Goal: Information Seeking & Learning: Learn about a topic

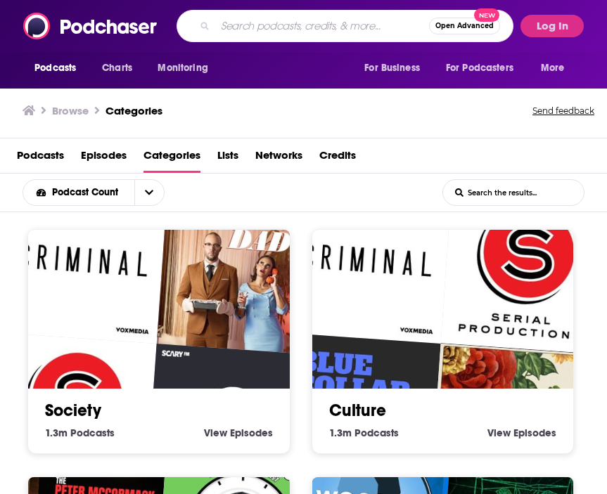
click at [271, 25] on input "Search podcasts, credits, & more..." at bounding box center [322, 26] width 214 height 22
paste input "Barstool Sports Fore Play"
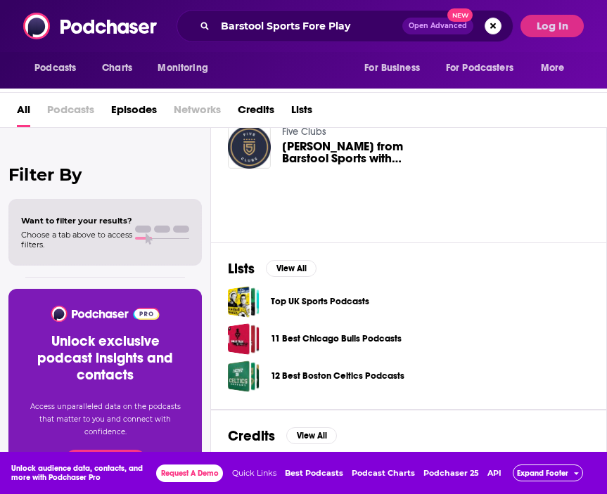
scroll to position [387, 0]
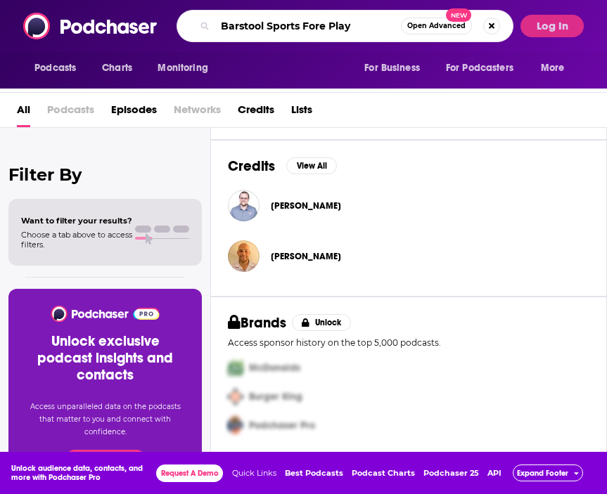
drag, startPoint x: 365, startPoint y: 27, endPoint x: 51, endPoint y: 0, distance: 315.3
click at [51, 0] on div "Podcasts Charts Monitoring Barstool Sports Fore Play Open Advanced New For Busi…" at bounding box center [303, 26] width 607 height 52
type input "Fore Play"
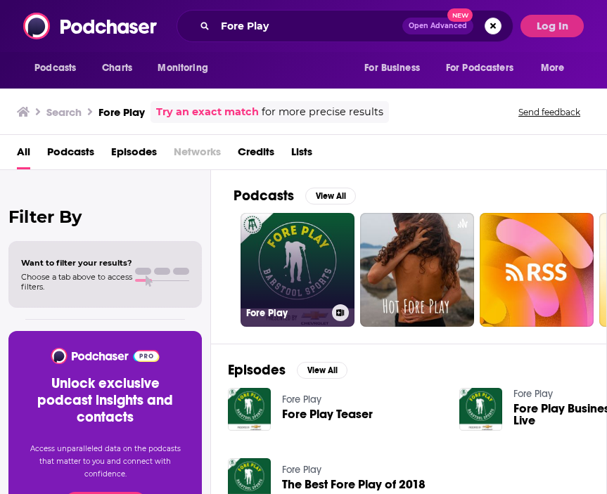
click at [297, 258] on link "Fore Play" at bounding box center [297, 270] width 114 height 114
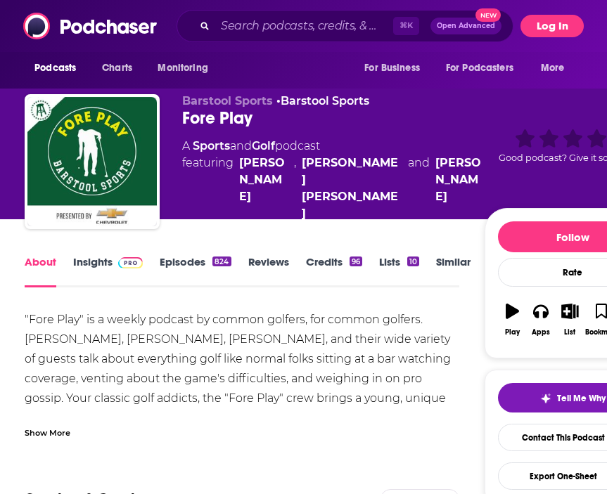
click at [557, 21] on button "Log In" at bounding box center [551, 26] width 63 height 22
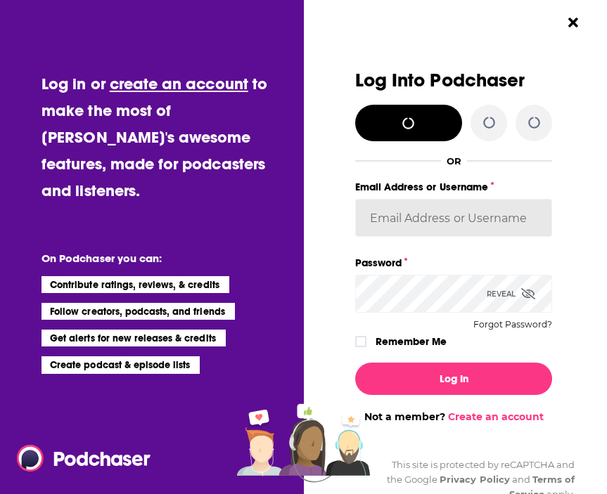
type input "kclippinger@possiblepr.com"
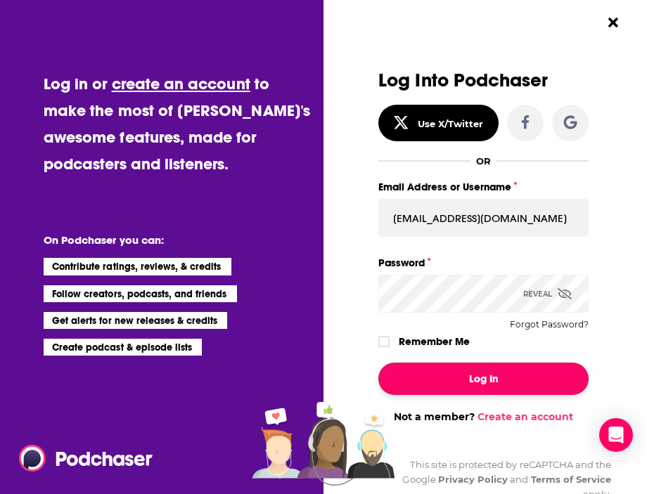
click at [454, 386] on button "Log In" at bounding box center [483, 379] width 210 height 32
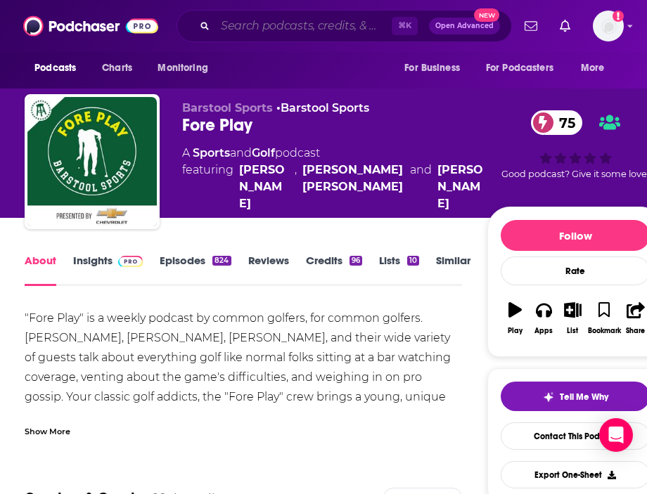
click at [296, 32] on input "Search podcasts, credits, & more..." at bounding box center [303, 26] width 176 height 22
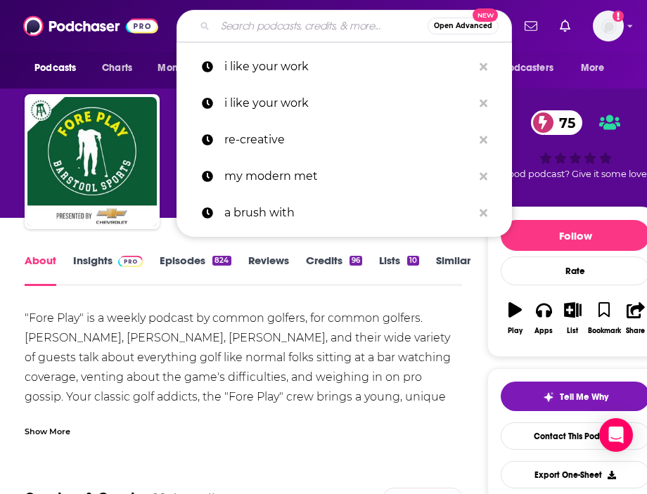
paste input "Bob Does Sports"
type input "Bob Does Sports"
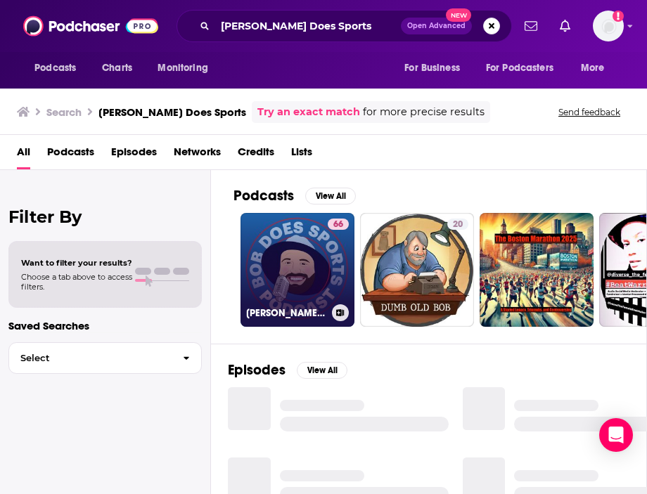
click at [279, 264] on link "66 Bob Does Sports Podcast" at bounding box center [297, 270] width 114 height 114
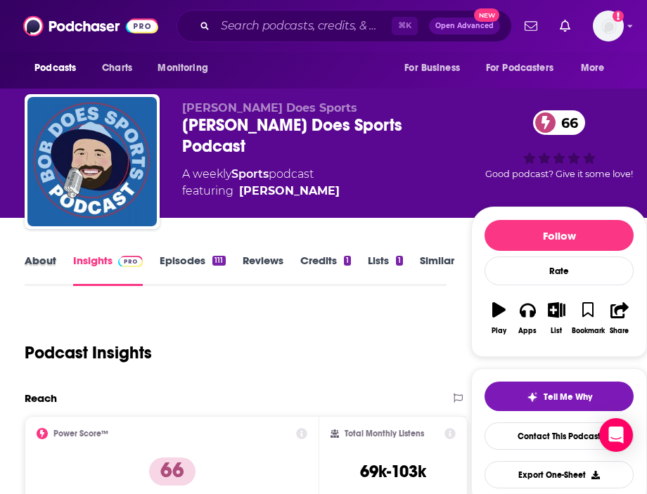
click at [61, 275] on div "About" at bounding box center [49, 270] width 48 height 32
click at [49, 269] on link "About" at bounding box center [41, 270] width 32 height 32
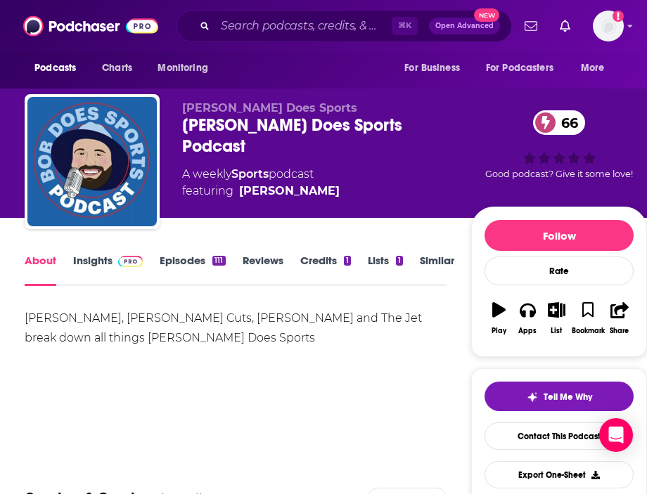
click at [135, 276] on link "Insights" at bounding box center [108, 270] width 70 height 32
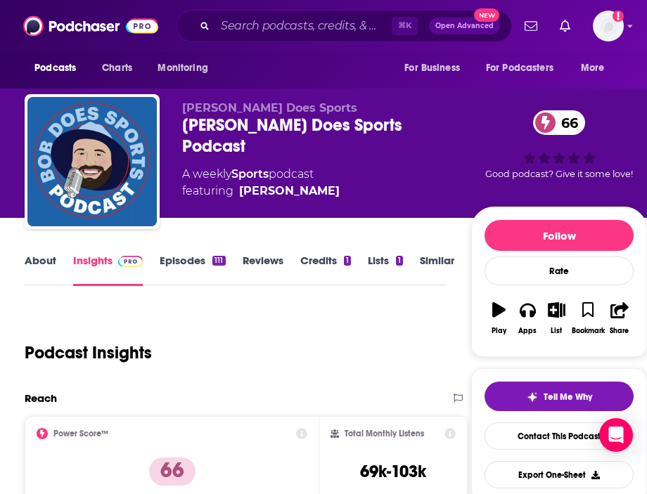
click at [209, 271] on link "Episodes 111" at bounding box center [192, 270] width 65 height 32
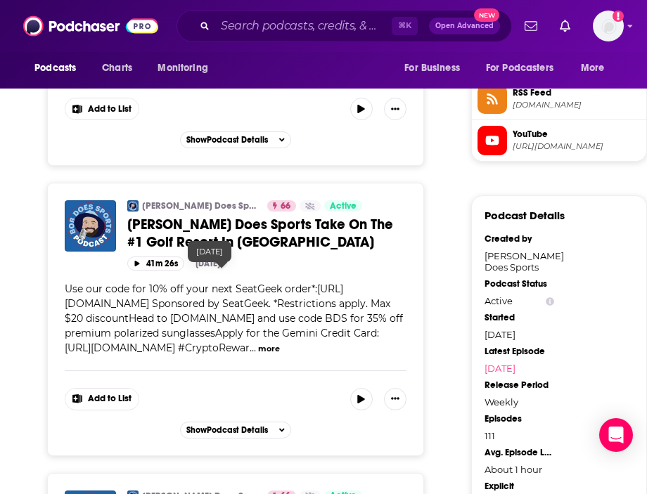
scroll to position [1151, 0]
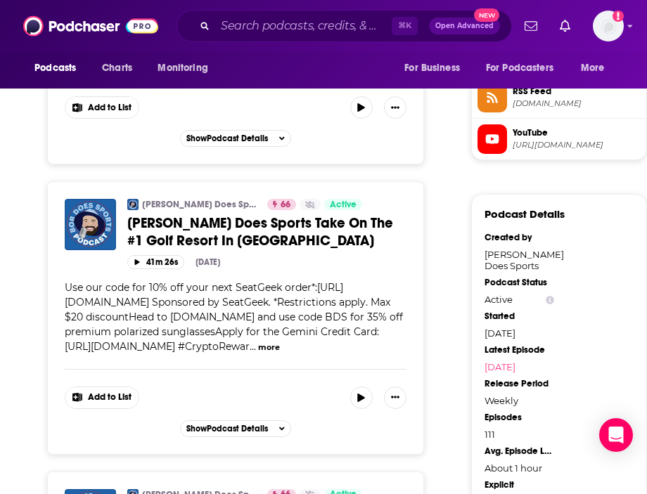
click at [280, 354] on button "more" at bounding box center [269, 348] width 22 height 12
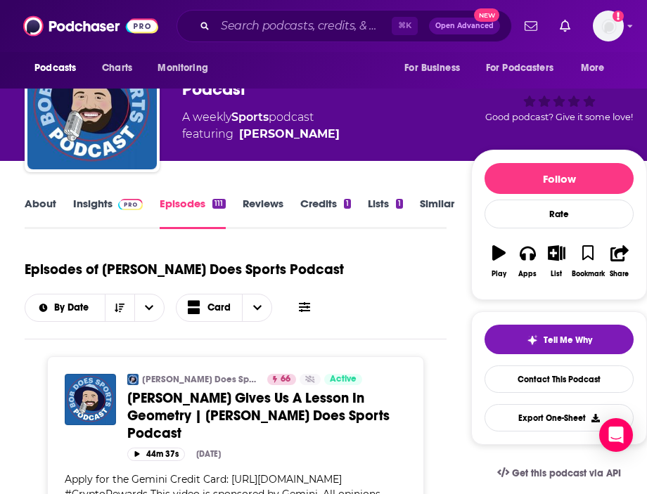
scroll to position [0, 0]
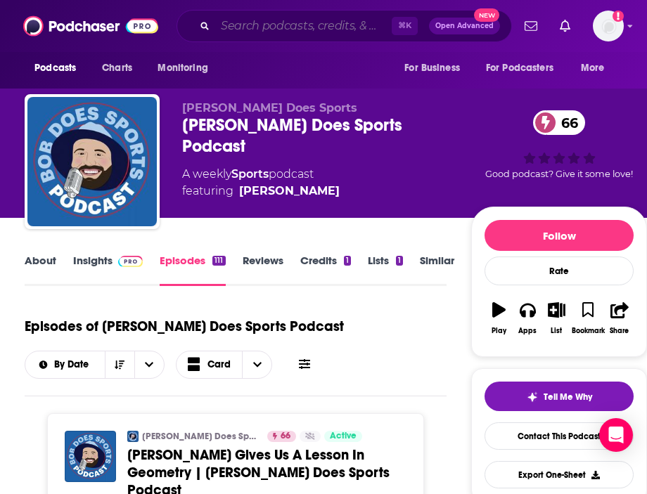
click at [290, 19] on input "Search podcasts, credits, & more..." at bounding box center [303, 26] width 176 height 22
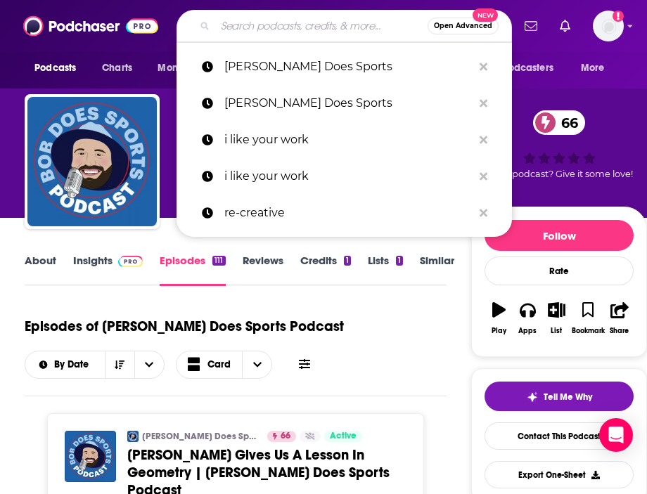
paste input "Fairway Rollin'"
type input "Fairway Rollin'"
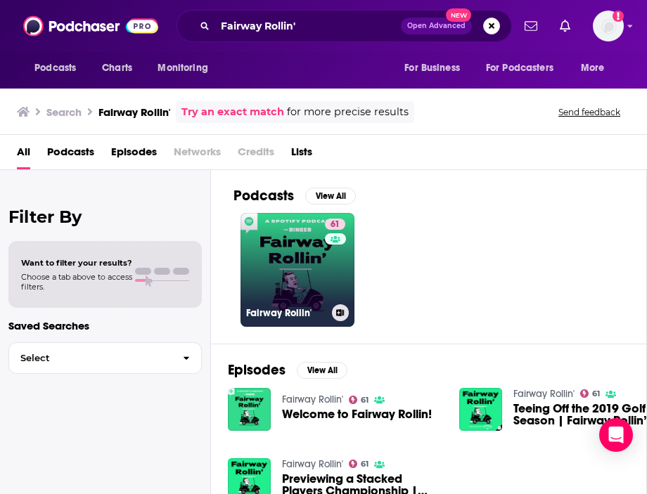
click at [312, 302] on link "61 Fairway Rollin'" at bounding box center [297, 270] width 114 height 114
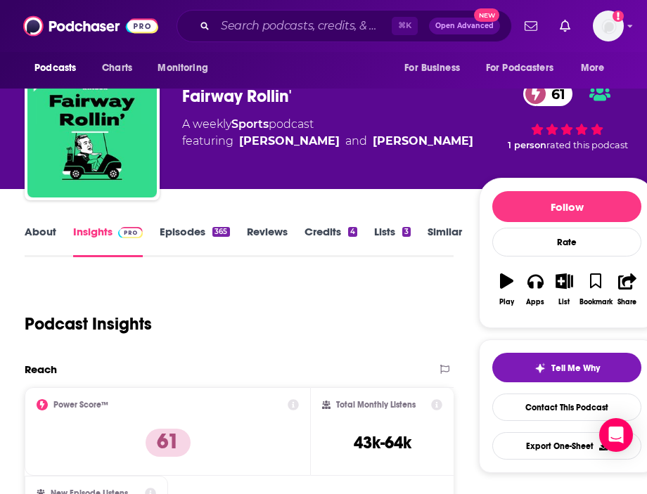
scroll to position [30, 0]
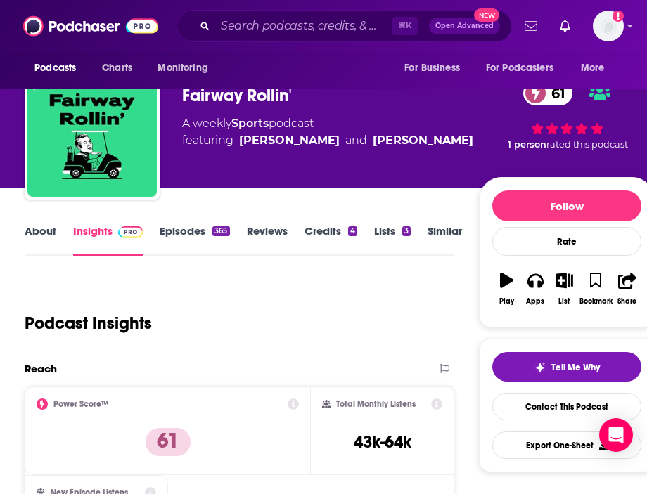
click at [42, 242] on link "About" at bounding box center [41, 240] width 32 height 32
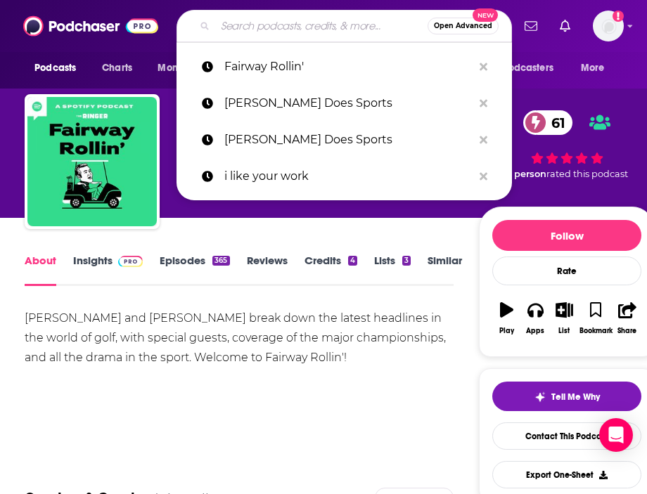
click at [257, 27] on input "Search podcasts, credits, & more..." at bounding box center [321, 26] width 212 height 22
paste input "Get a Grip"
type input "Get a Grip"
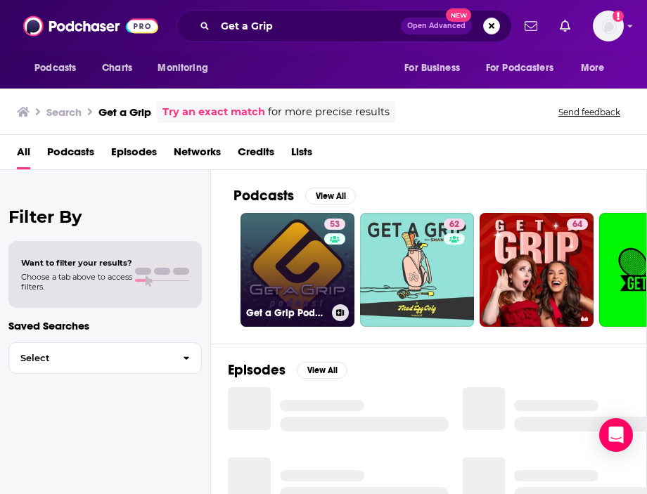
click at [279, 253] on link "53 Get a Grip Podcast" at bounding box center [297, 270] width 114 height 114
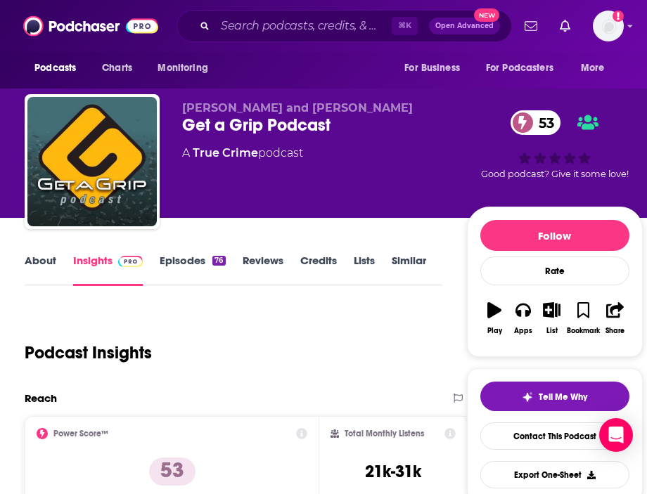
click at [32, 258] on link "About" at bounding box center [41, 270] width 32 height 32
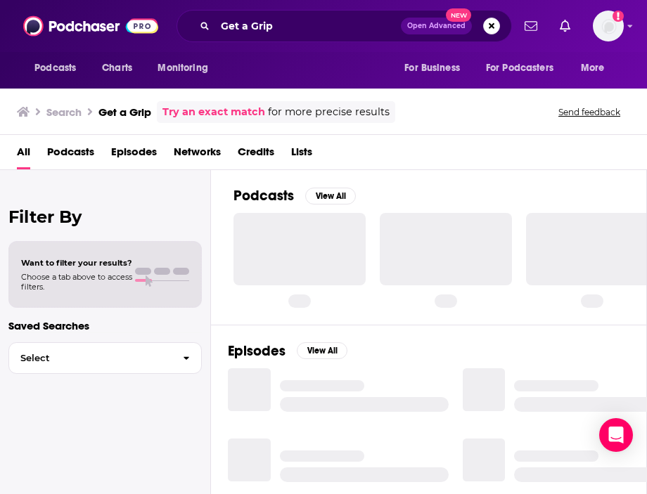
scroll to position [0, 25]
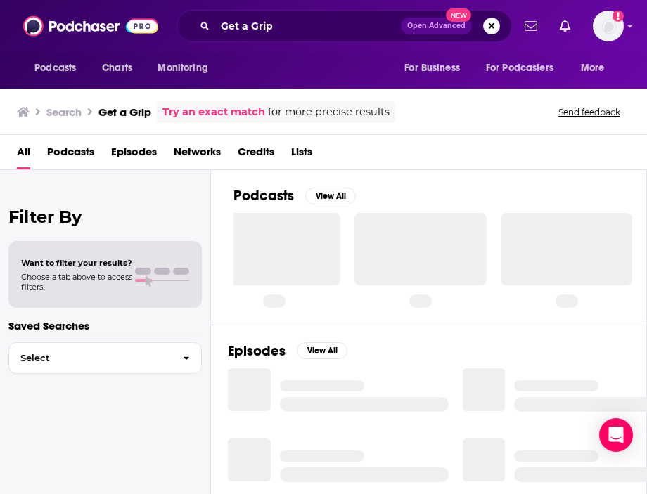
click at [309, 305] on div at bounding box center [274, 260] width 132 height 94
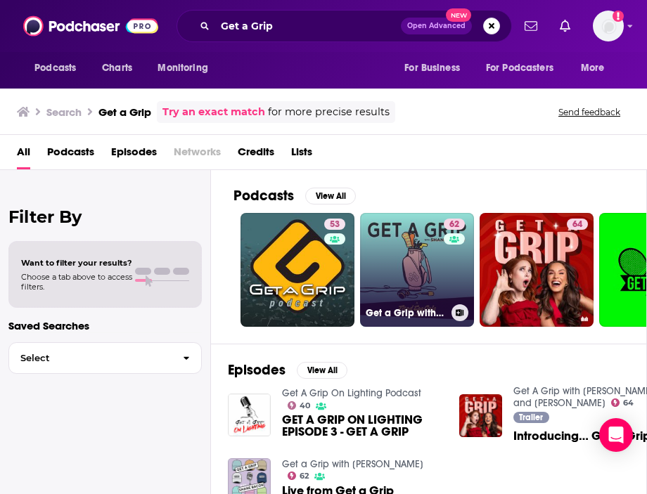
click at [447, 271] on div "62" at bounding box center [455, 262] width 25 height 86
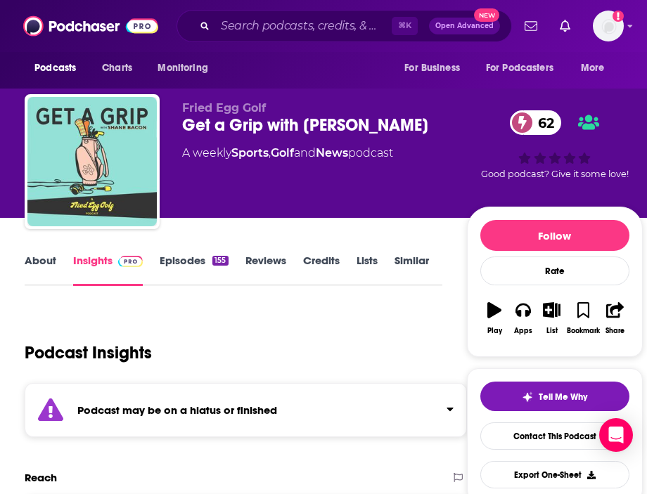
click at [179, 272] on link "Episodes 155" at bounding box center [194, 270] width 68 height 32
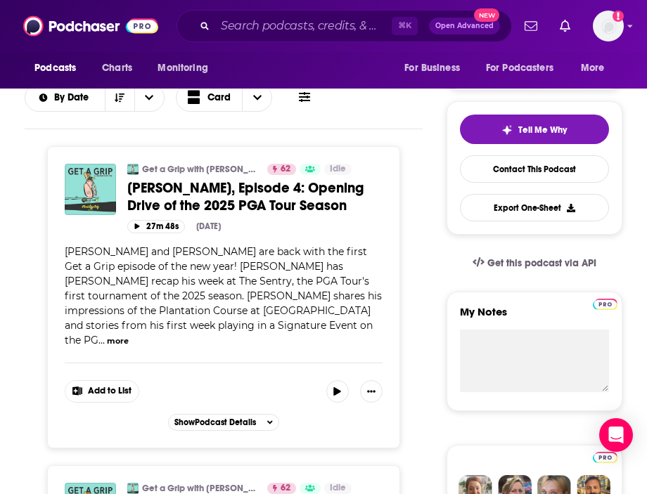
scroll to position [263, 0]
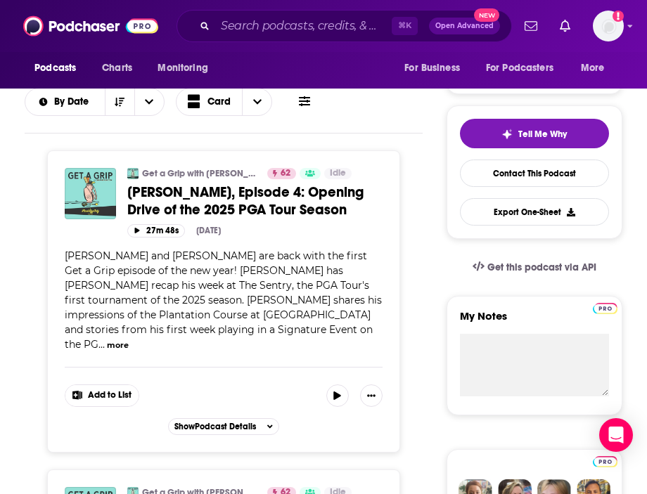
click at [282, 38] on div "⌘ K Open Advanced New" at bounding box center [343, 26] width 335 height 32
click at [277, 37] on div "⌘ K Open Advanced New" at bounding box center [343, 26] width 335 height 32
click at [292, 27] on input "Search podcasts, credits, & more..." at bounding box center [303, 26] width 176 height 22
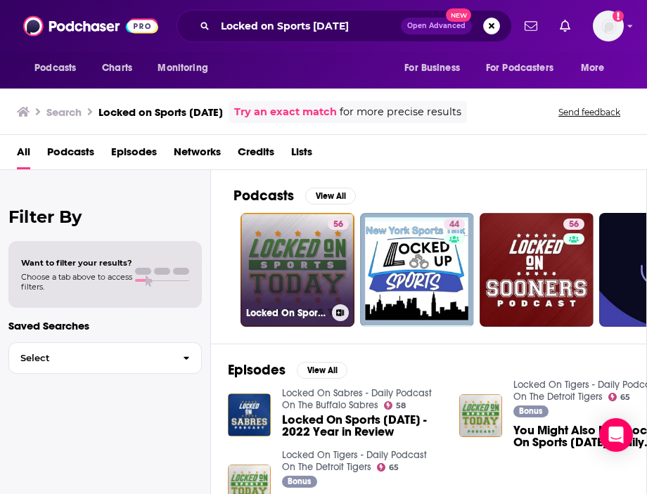
click at [295, 228] on link "56 Locked On Sports Today - Daily Podcast Covering The Biggest Sports Stories" at bounding box center [297, 270] width 114 height 114
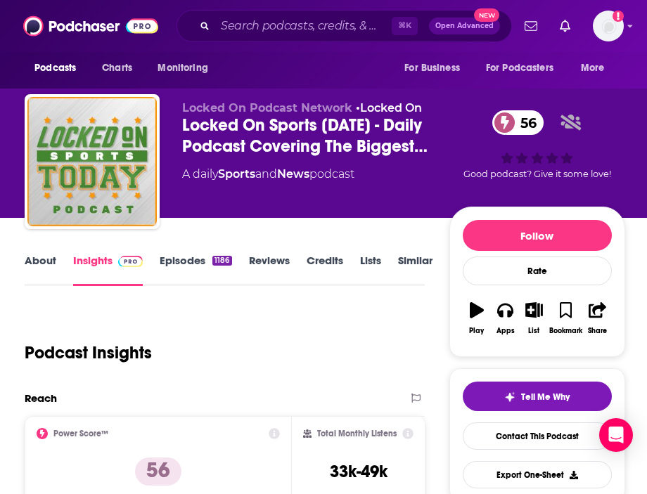
click at [49, 272] on link "About" at bounding box center [41, 270] width 32 height 32
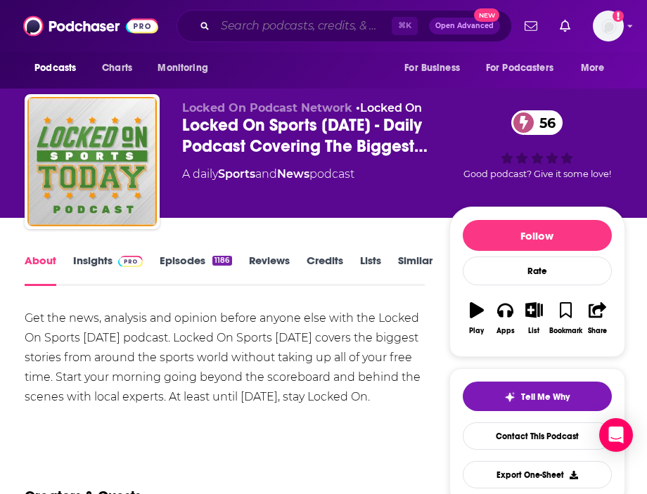
click at [267, 27] on input "Search podcasts, credits, & more..." at bounding box center [303, 26] width 176 height 22
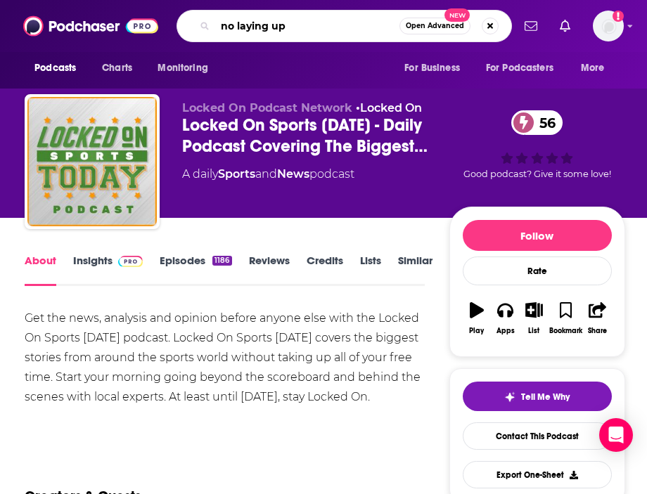
type input "no laying up"
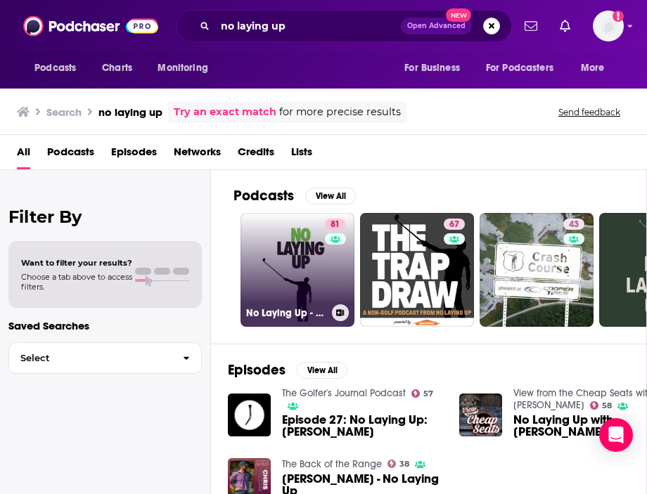
click at [303, 252] on link "81 No Laying Up - Golf Podcast" at bounding box center [297, 270] width 114 height 114
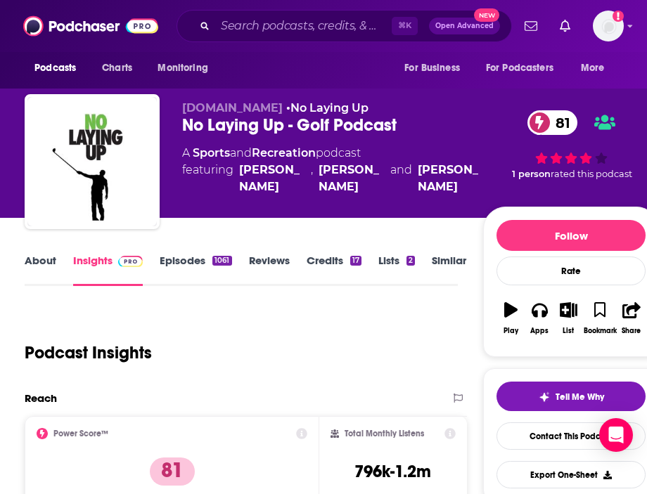
click at [33, 271] on link "About" at bounding box center [41, 270] width 32 height 32
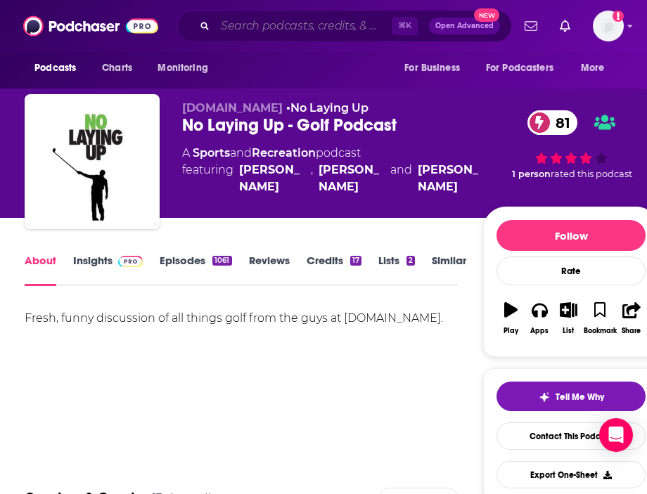
click at [285, 15] on input "Search podcasts, credits, & more..." at bounding box center [303, 26] width 176 height 22
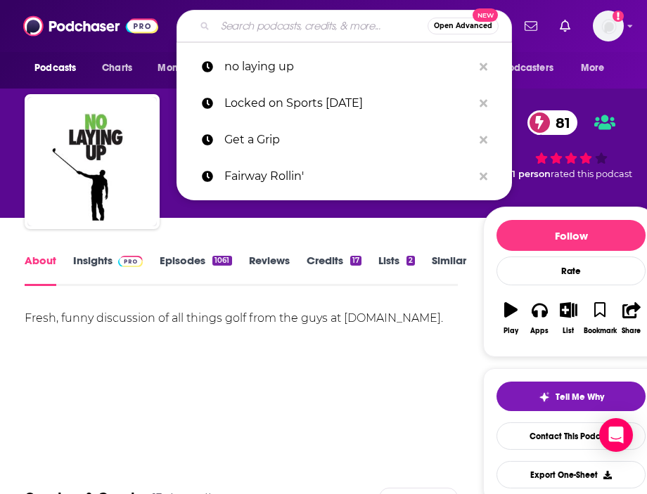
paste input "Pat Mayo Experience"
type input "Pat Mayo Experience"
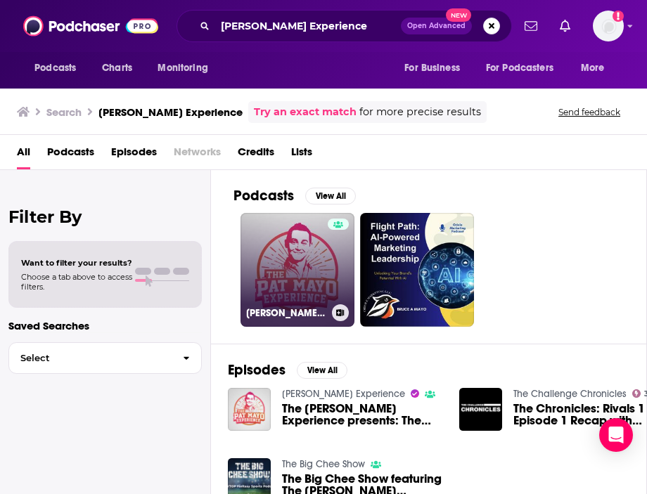
click at [314, 254] on link "Pat Mayo Experience" at bounding box center [297, 270] width 114 height 114
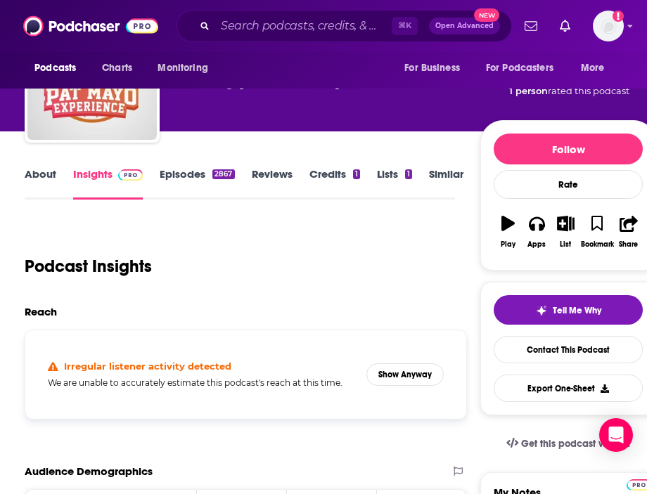
scroll to position [302, 0]
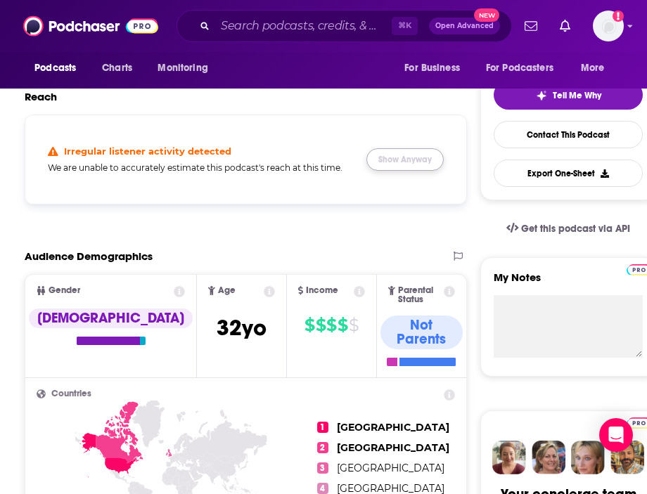
click at [419, 153] on button "Show Anyway" at bounding box center [404, 159] width 77 height 22
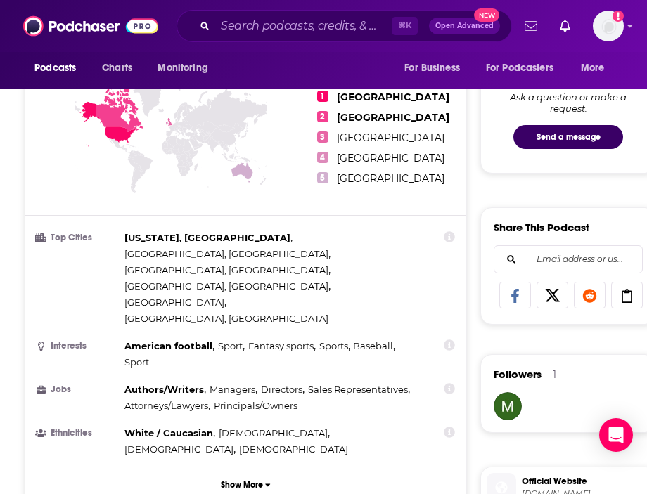
scroll to position [0, 0]
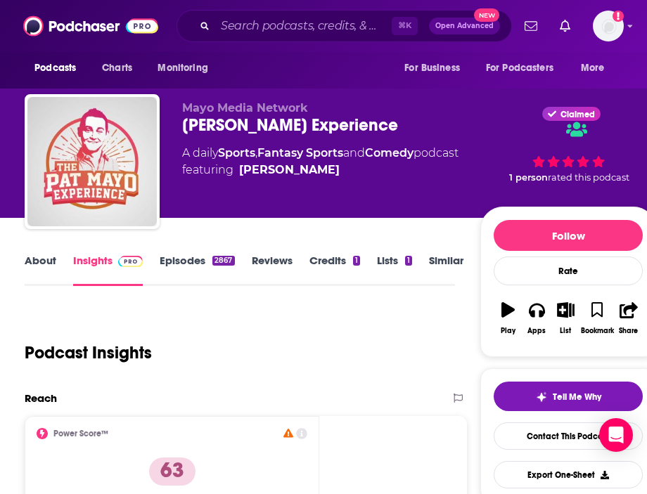
click at [46, 270] on link "About" at bounding box center [41, 270] width 32 height 32
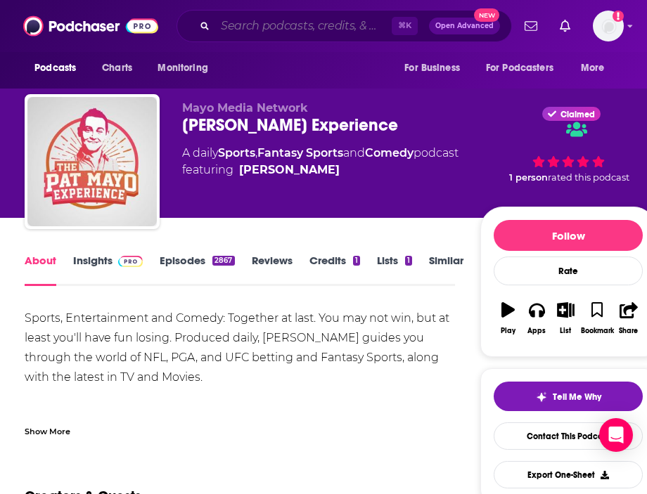
click at [297, 32] on input "Search podcasts, credits, & more..." at bounding box center [303, 26] width 176 height 22
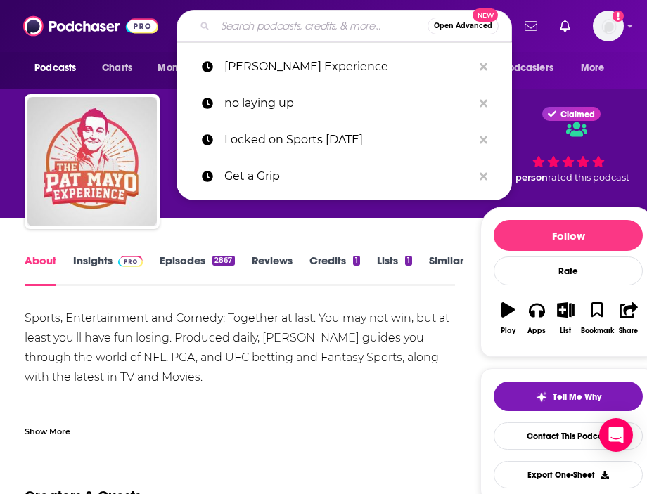
paste input "Plugged in Golf Podcast"
type input "Plugged in Golf Podcast"
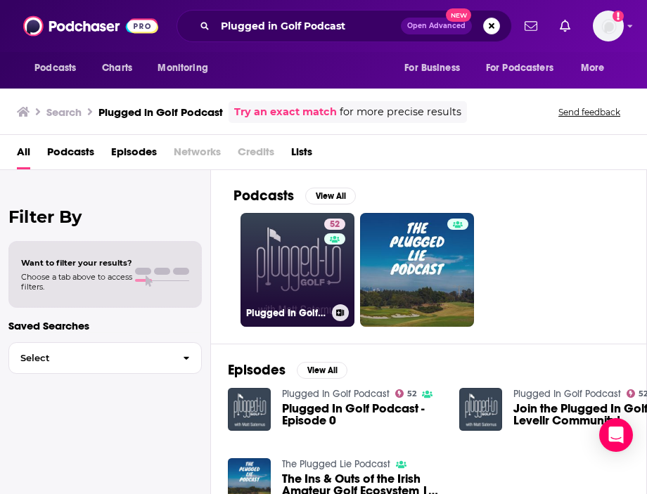
click at [304, 257] on link "52 Plugged In Golf Podcast" at bounding box center [297, 270] width 114 height 114
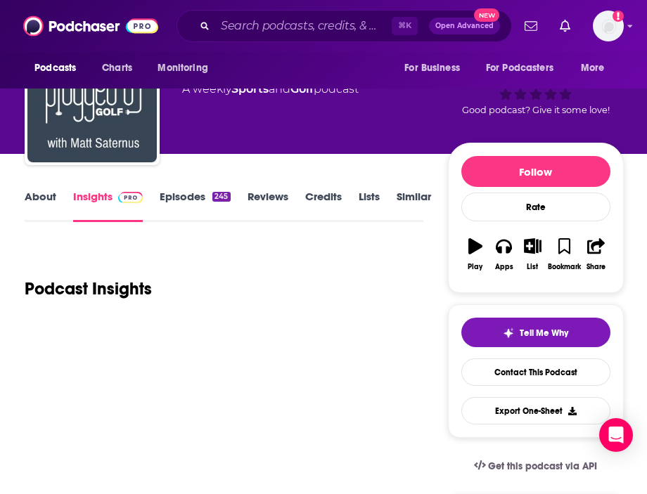
scroll to position [68, 0]
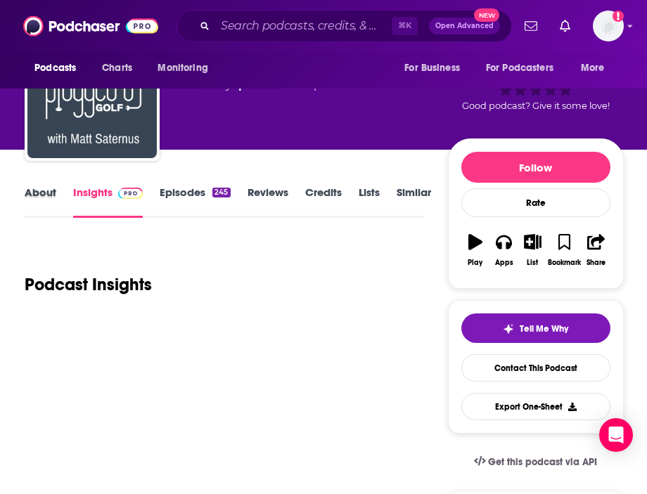
click at [56, 206] on div "About" at bounding box center [49, 202] width 48 height 32
click at [46, 198] on link "About" at bounding box center [41, 202] width 32 height 32
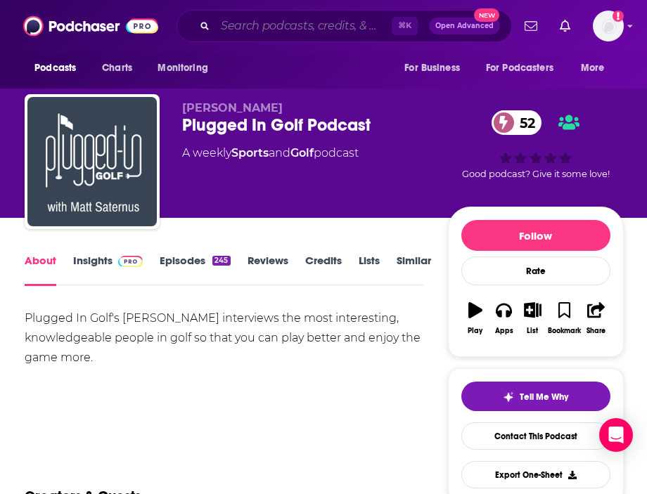
click at [267, 32] on input "Search podcasts, credits, & more..." at bounding box center [303, 26] width 176 height 22
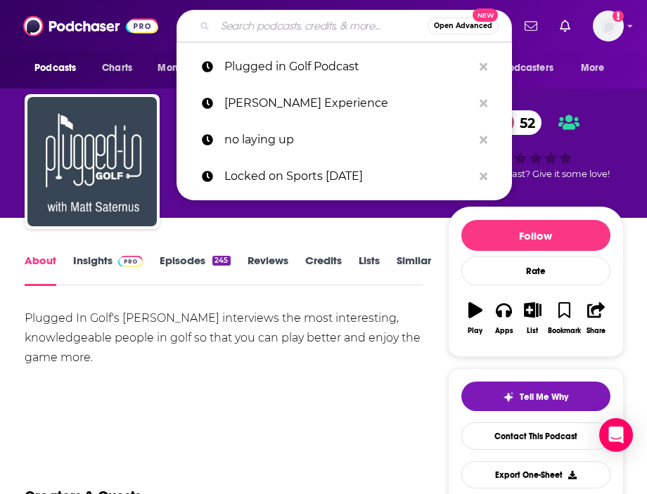
paste input "Sky Sports Golf Podcast"
type input "Sky Sports Golf Podcast"
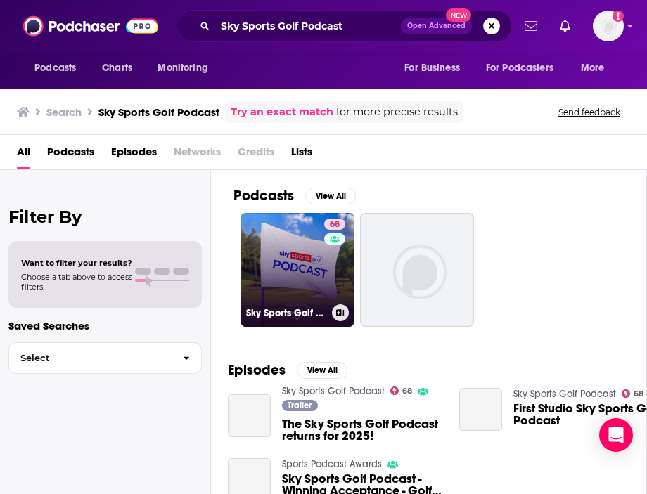
click at [290, 235] on link "68 Sky Sports Golf Podcast" at bounding box center [297, 270] width 114 height 114
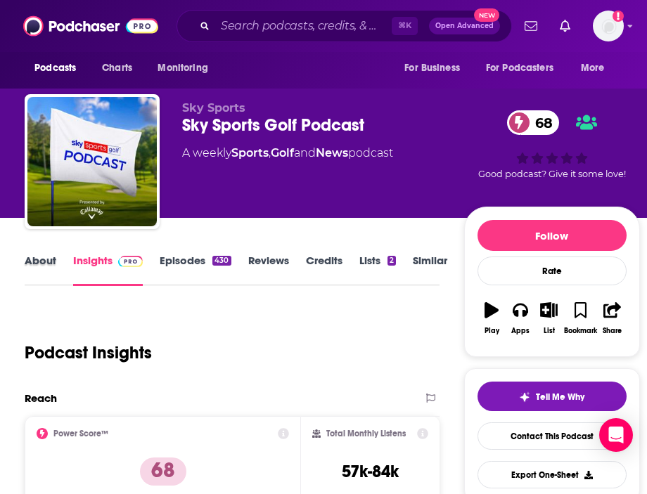
click at [68, 264] on div "About" at bounding box center [49, 270] width 48 height 32
click at [39, 264] on link "About" at bounding box center [41, 270] width 32 height 32
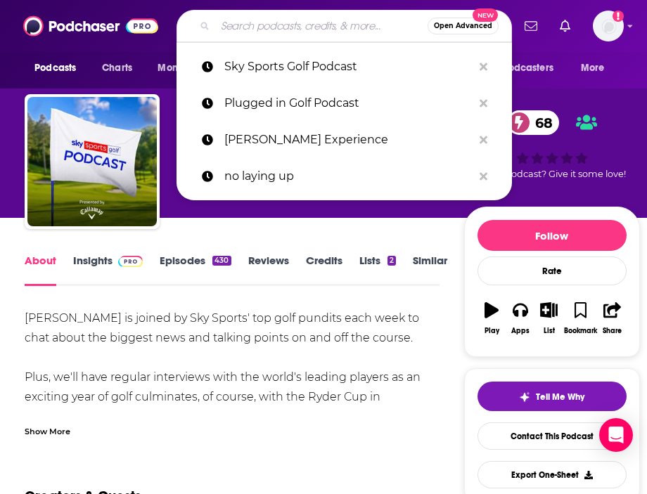
click at [262, 15] on input "Search podcasts, credits, & more..." at bounding box center [321, 26] width 212 height 22
paste input "Subpar"
type input "Subpar"
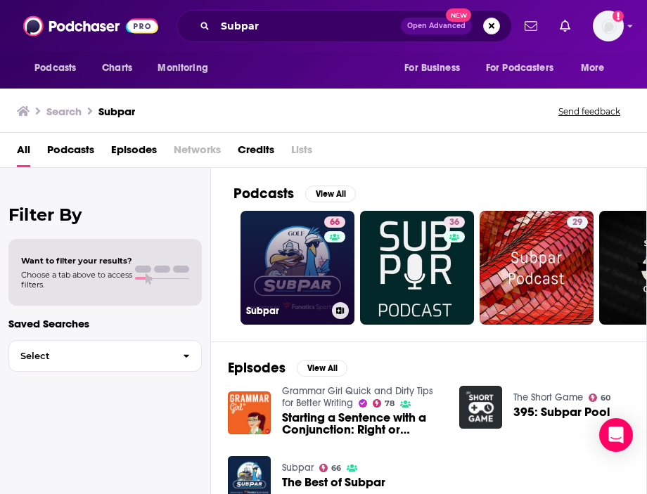
click at [295, 235] on link "66 Subpar" at bounding box center [297, 268] width 114 height 114
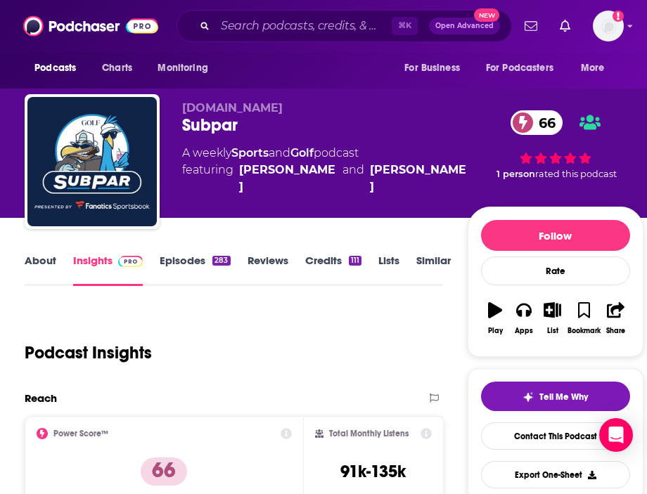
click at [39, 271] on link "About" at bounding box center [41, 270] width 32 height 32
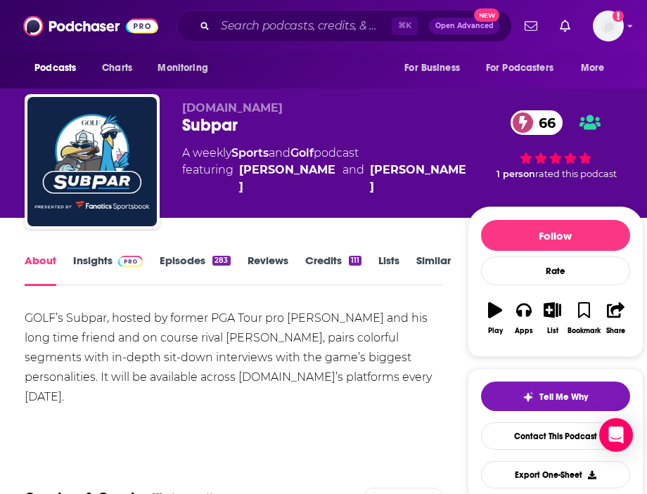
click at [96, 259] on link "Insights" at bounding box center [108, 270] width 70 height 32
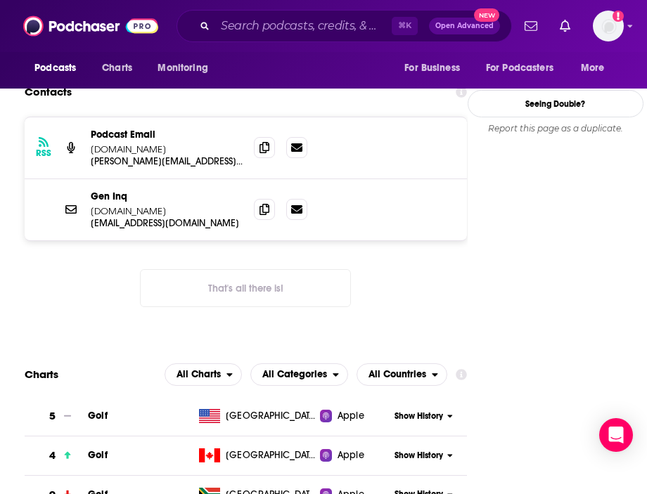
scroll to position [1469, 0]
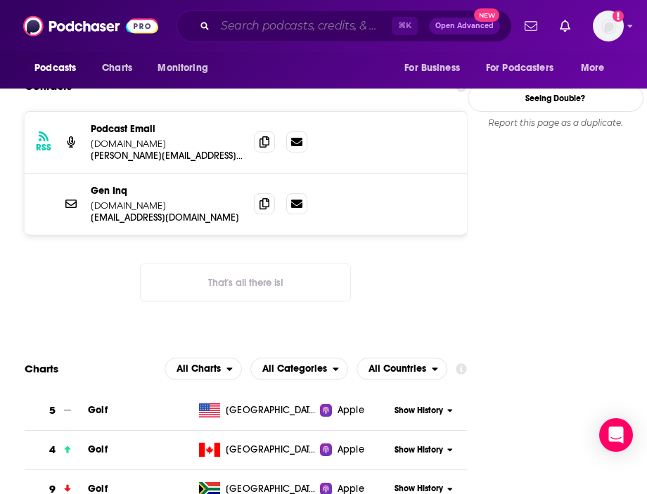
click at [268, 35] on input "Search podcasts, credits, & more..." at bounding box center [303, 26] width 176 height 22
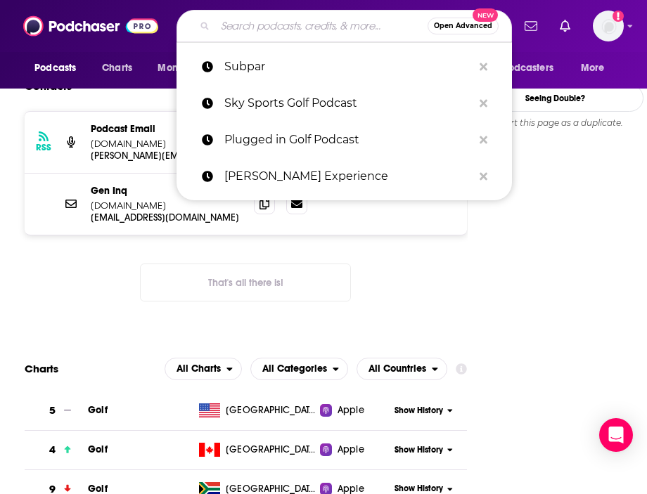
paste input "The Basic Bogey's Podcast"
type input "The Basic Bogey's Podcast"
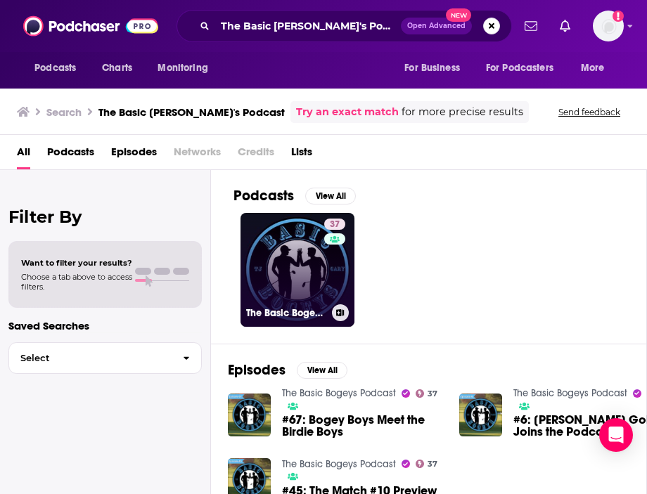
click at [306, 278] on link "37 The Basic Bogeys Podcast" at bounding box center [297, 270] width 114 height 114
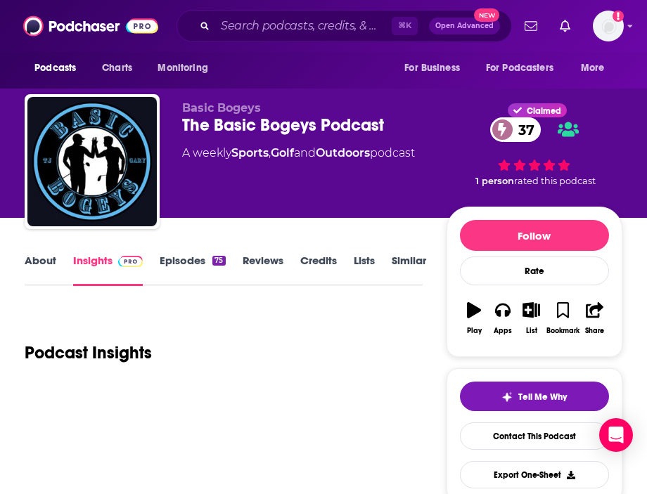
click at [53, 262] on link "About" at bounding box center [41, 270] width 32 height 32
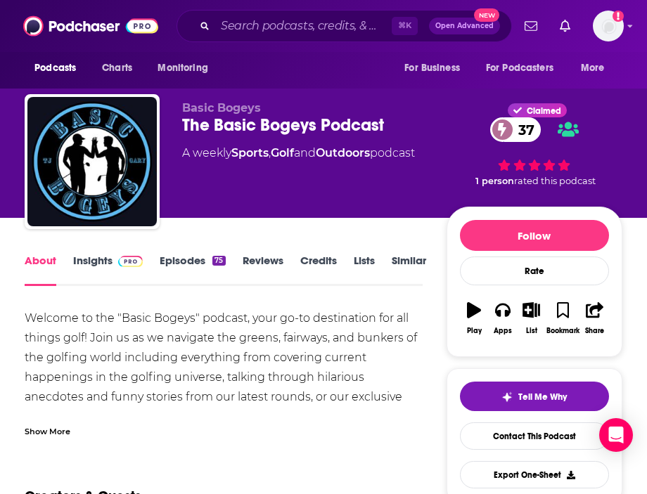
click at [401, 401] on div "Welcome to the "Basic Bogeys" podcast, your go-to destination for all things go…" at bounding box center [224, 417] width 398 height 216
click at [60, 429] on div "Show More" at bounding box center [48, 430] width 46 height 13
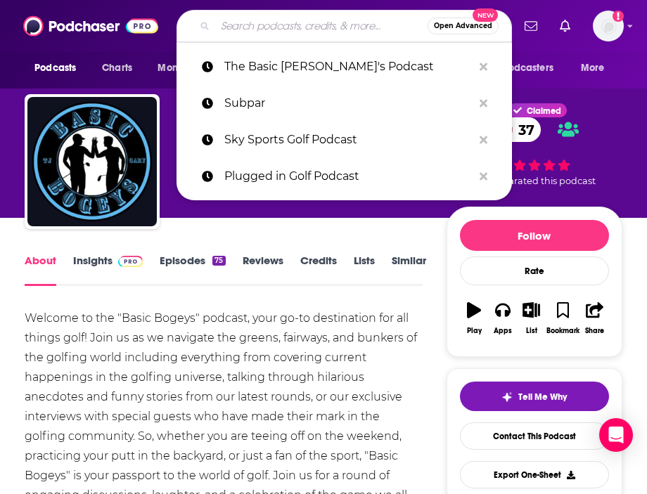
click at [280, 25] on input "Search podcasts, credits, & more..." at bounding box center [321, 26] width 212 height 22
paste input "The Erik Anders Lang Show"
type input "The Erik Anders Lang Show"
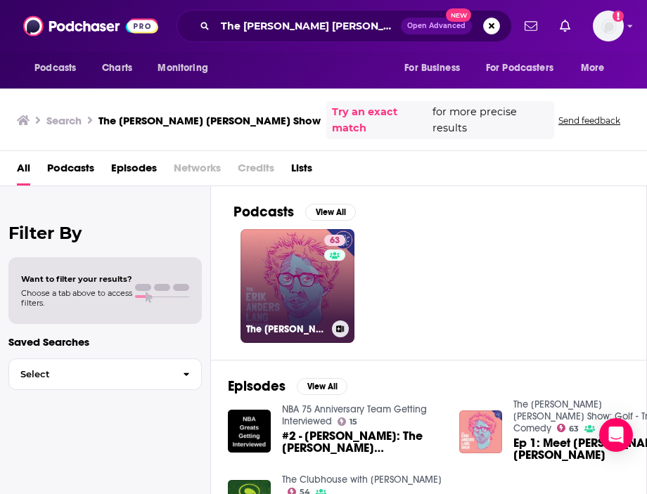
click at [280, 281] on link "63 The Erik Anders Lang Show: Golf - Travel - Comedy" at bounding box center [297, 286] width 114 height 114
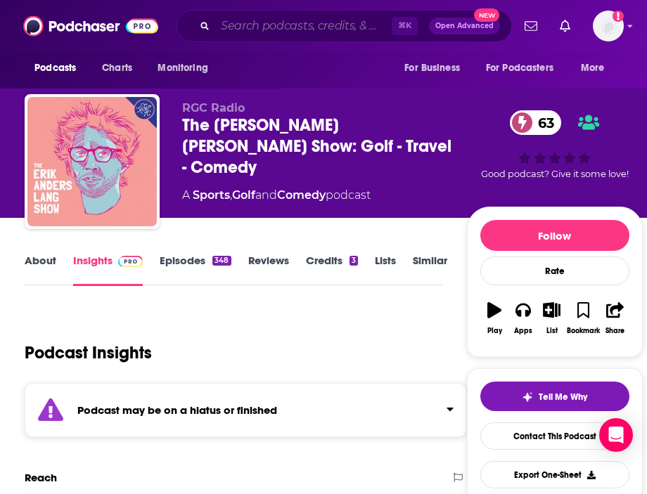
click at [295, 29] on input "Search podcasts, credits, & more..." at bounding box center [303, 26] width 176 height 22
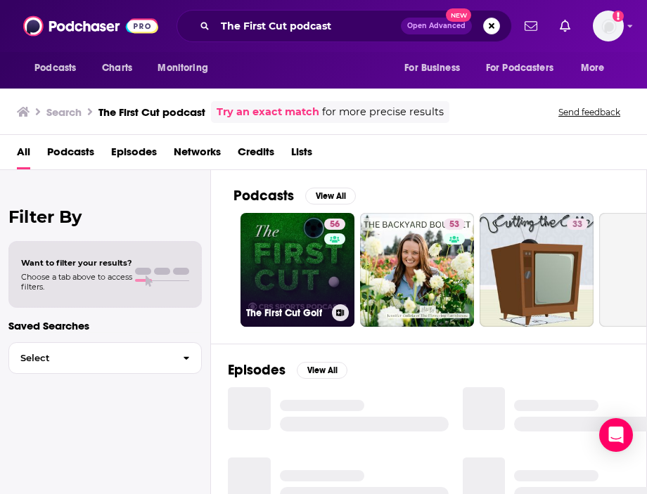
click at [274, 240] on link "56 The First Cut Golf" at bounding box center [297, 270] width 114 height 114
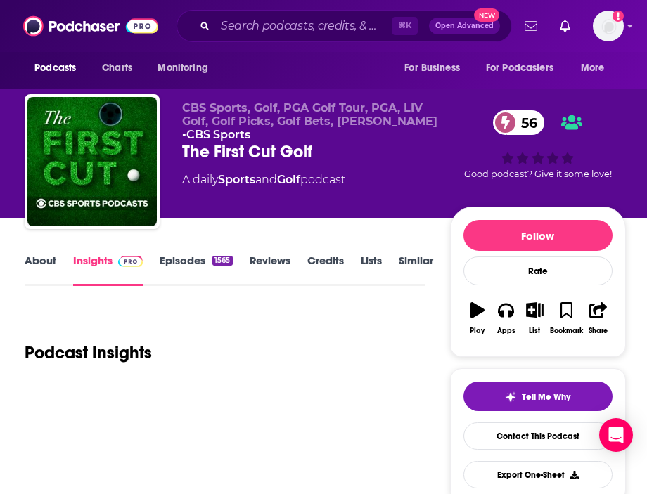
click at [37, 263] on link "About" at bounding box center [41, 270] width 32 height 32
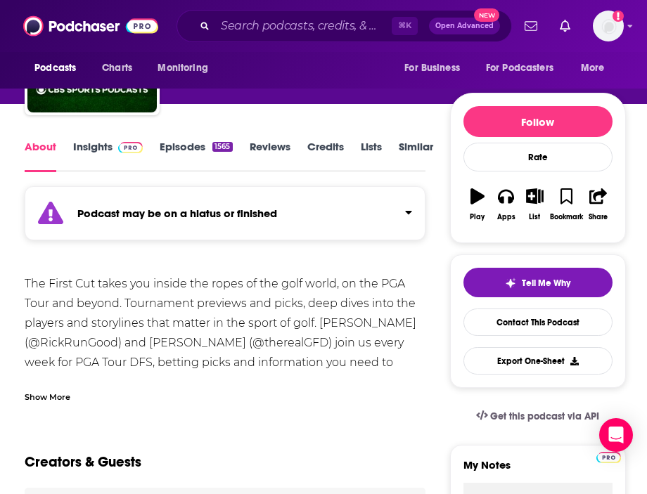
scroll to position [121, 0]
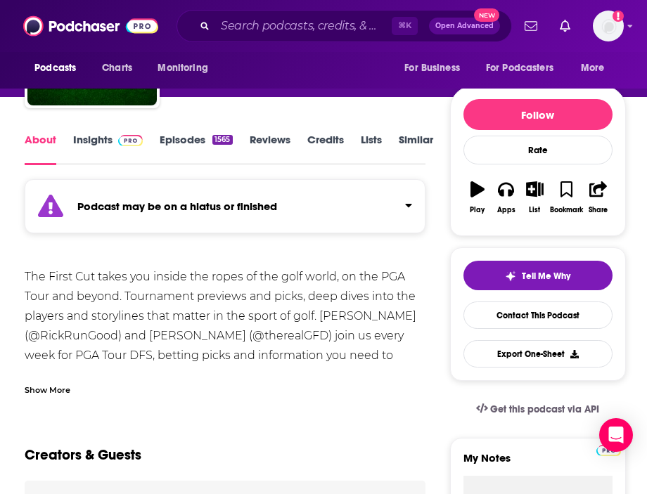
click at [249, 37] on div "⌘ K Open Advanced New" at bounding box center [343, 26] width 335 height 32
click at [254, 25] on input "Search podcasts, credits, & more..." at bounding box center [303, 26] width 176 height 22
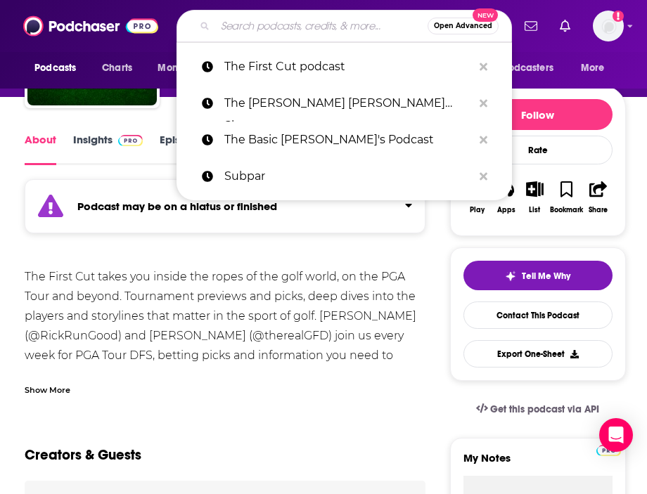
paste input "The Fried Egg Golf Podcast"
type input "The Fried Egg Golf Podcast"
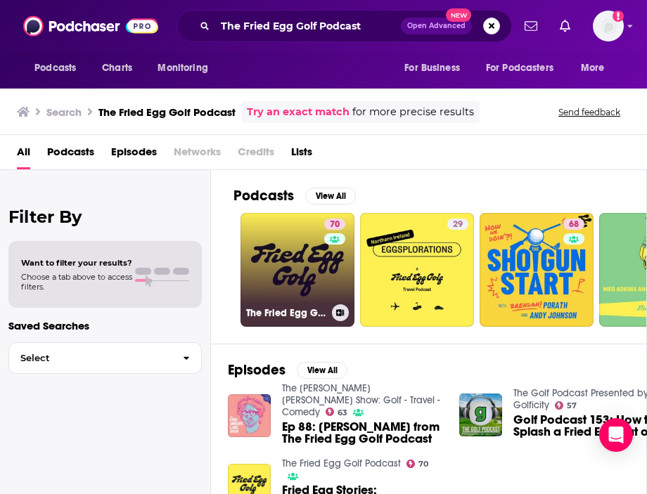
click at [316, 264] on link "70 The Fried Egg Golf Podcast" at bounding box center [297, 270] width 114 height 114
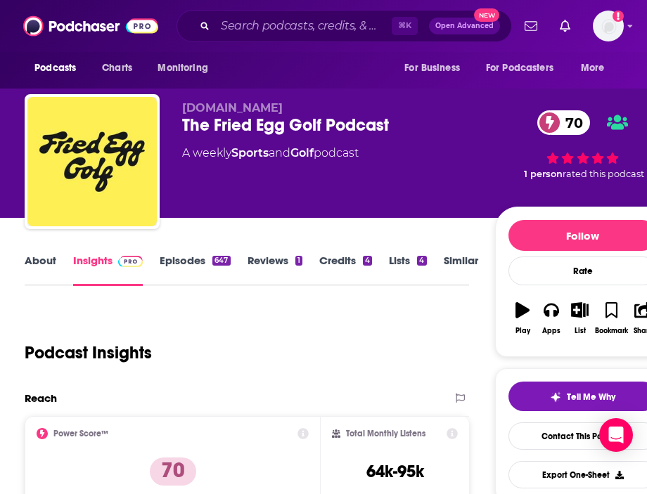
click at [39, 267] on link "About" at bounding box center [41, 270] width 32 height 32
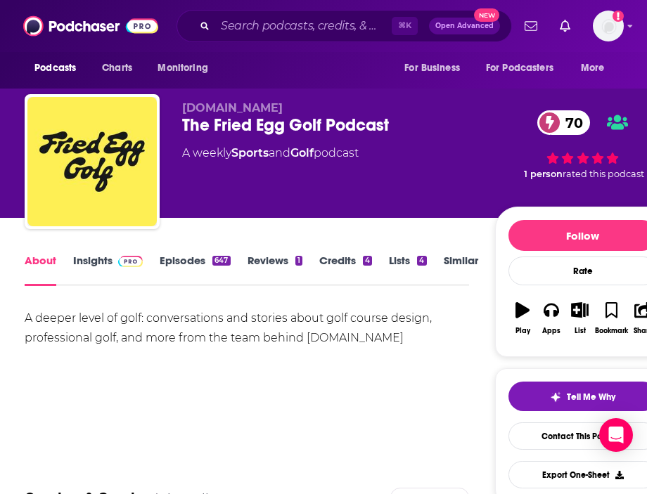
click at [107, 265] on link "Insights" at bounding box center [108, 270] width 70 height 32
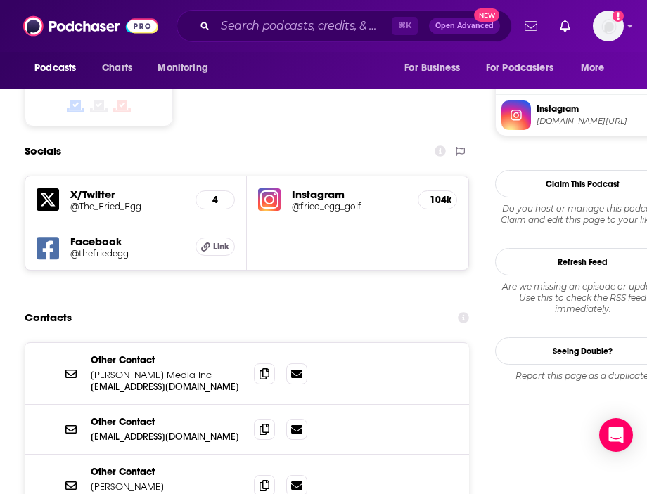
scroll to position [1281, 0]
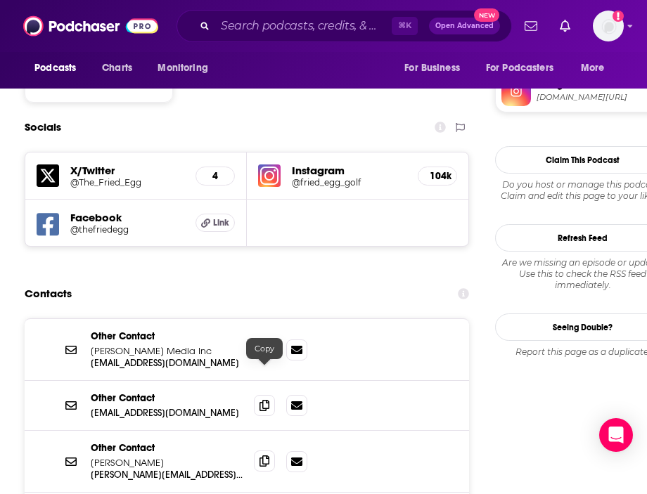
click at [264, 455] on icon at bounding box center [264, 460] width 10 height 11
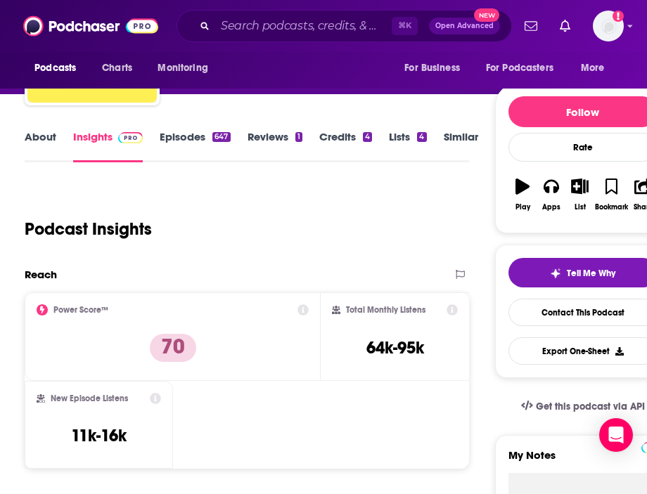
scroll to position [0, 0]
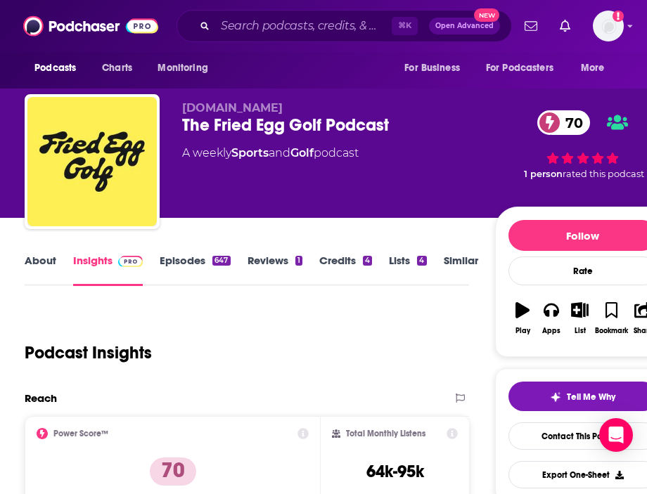
click at [27, 281] on link "About" at bounding box center [41, 270] width 32 height 32
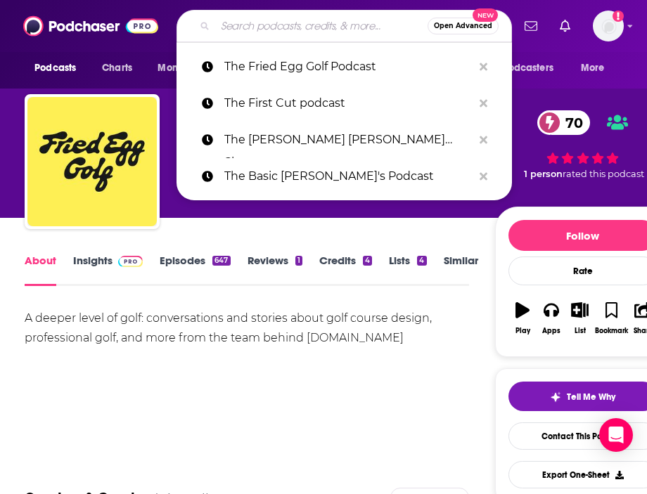
click at [231, 29] on input "Search podcasts, credits, & more..." at bounding box center [321, 26] width 212 height 22
paste input "The Hank Haney Podcast"
type input "The Hank Haney Podcast"
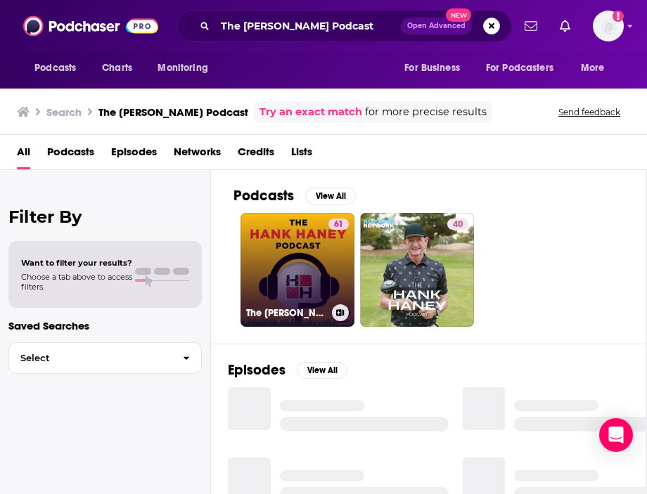
click at [285, 280] on link "61 The Hank Haney Podcast" at bounding box center [297, 270] width 114 height 114
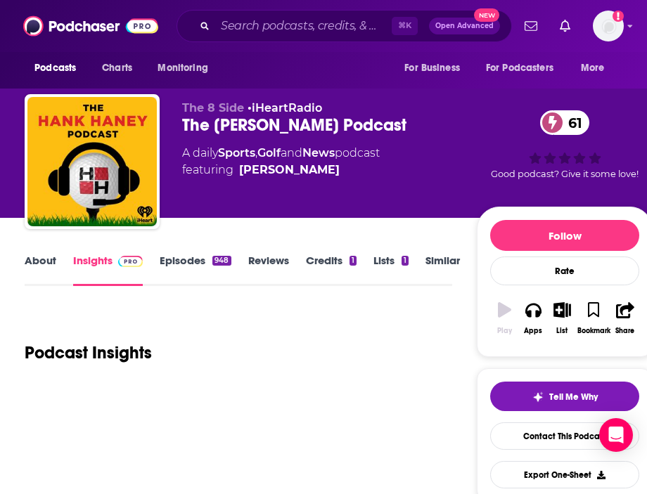
click at [46, 261] on link "About" at bounding box center [41, 270] width 32 height 32
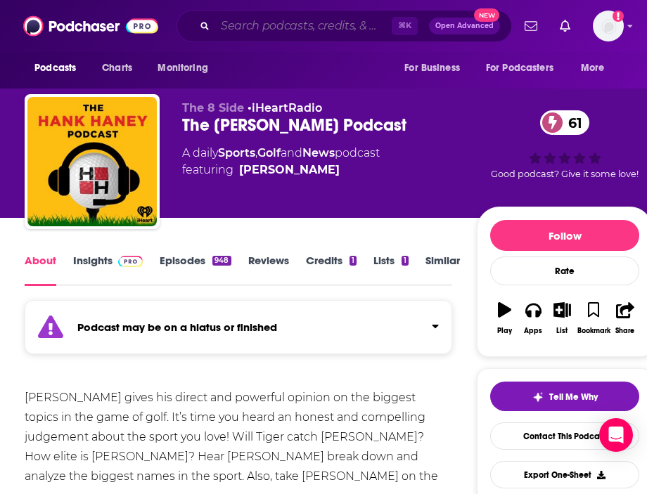
click at [278, 25] on input "Search podcasts, credits, & more..." at bounding box center [303, 26] width 176 height 22
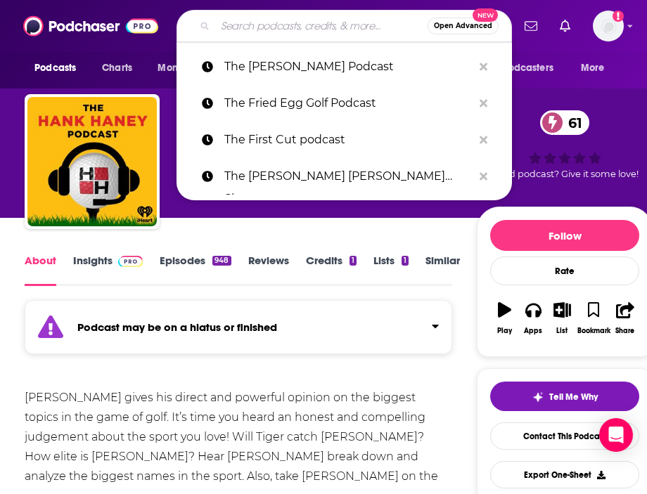
paste input "The Par Train"
type input "The Par Train"
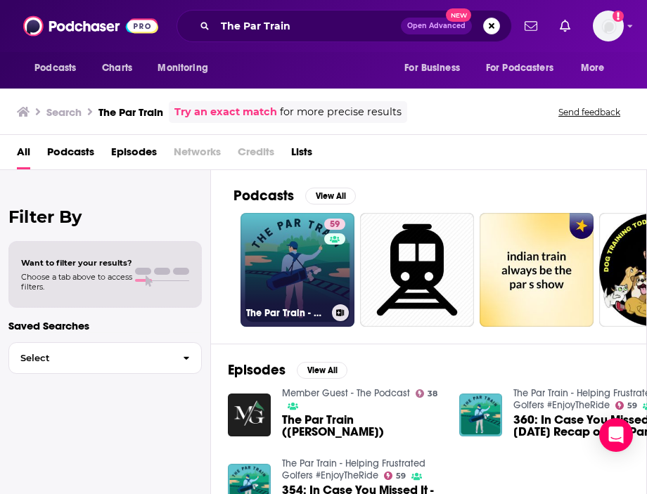
click at [294, 258] on link "59 The Par Train - Helping Frustrated Golfers #EnjoyTheRide" at bounding box center [297, 270] width 114 height 114
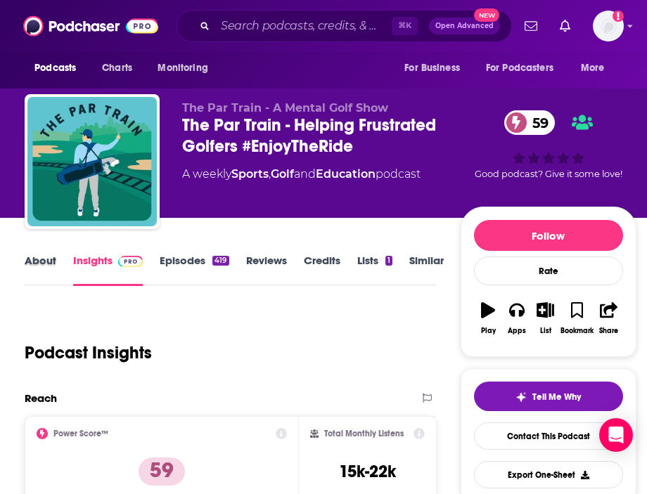
click at [58, 278] on div "About" at bounding box center [49, 270] width 48 height 32
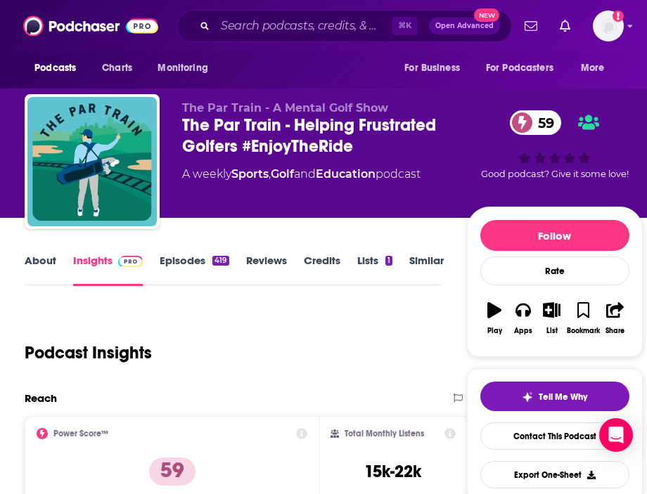
click at [48, 273] on link "About" at bounding box center [41, 270] width 32 height 32
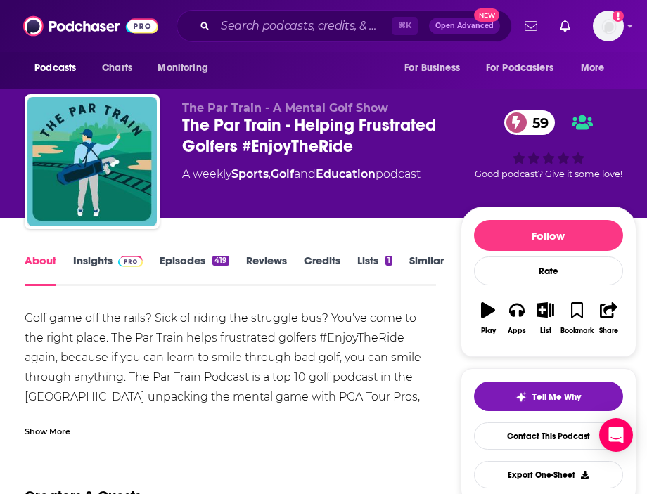
click at [59, 415] on div "Show More" at bounding box center [230, 426] width 411 height 24
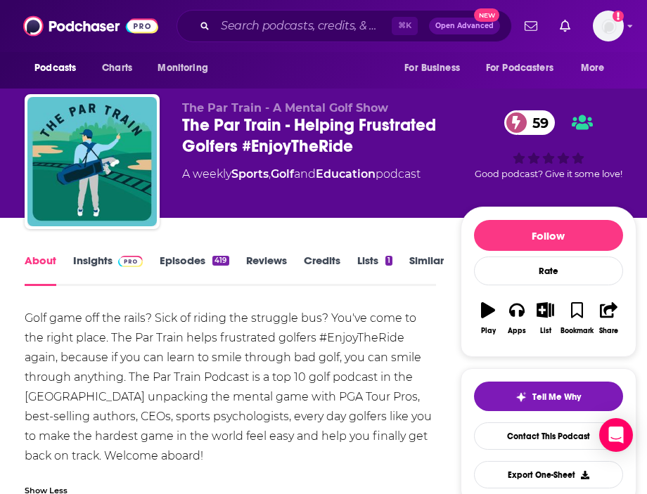
click at [39, 337] on div "Golf game off the rails? Sick of riding the struggle bus? You've come to the ri…" at bounding box center [230, 387] width 411 height 157
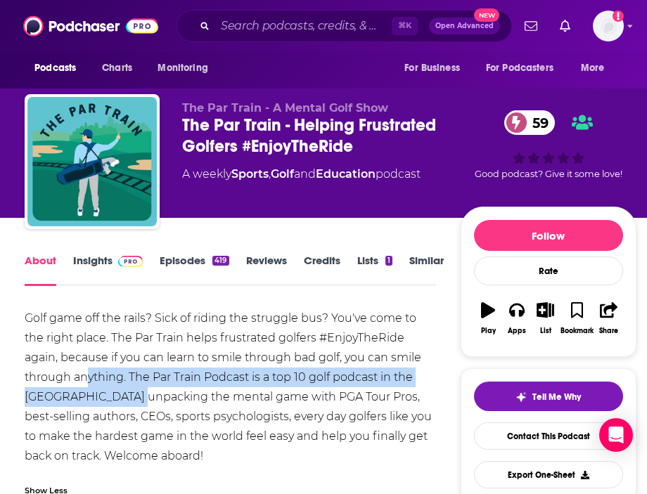
drag, startPoint x: 133, startPoint y: 405, endPoint x: 84, endPoint y: 372, distance: 58.9
click at [84, 373] on div "Golf game off the rails? Sick of riding the struggle bus? You've come to the ri…" at bounding box center [230, 387] width 411 height 157
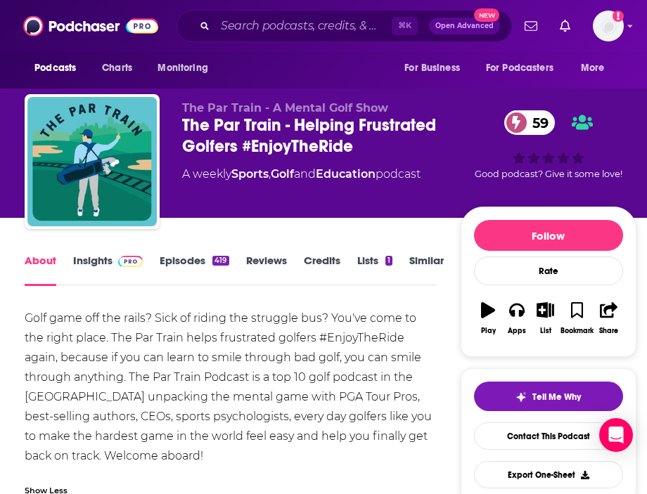
click at [66, 365] on div "Golf game off the rails? Sick of riding the struggle bus? You've come to the ri…" at bounding box center [230, 387] width 411 height 157
click at [92, 256] on link "Insights" at bounding box center [108, 270] width 70 height 32
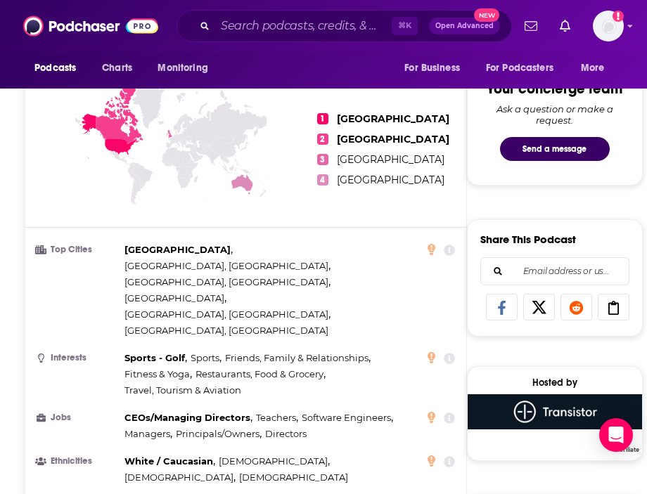
scroll to position [921, 0]
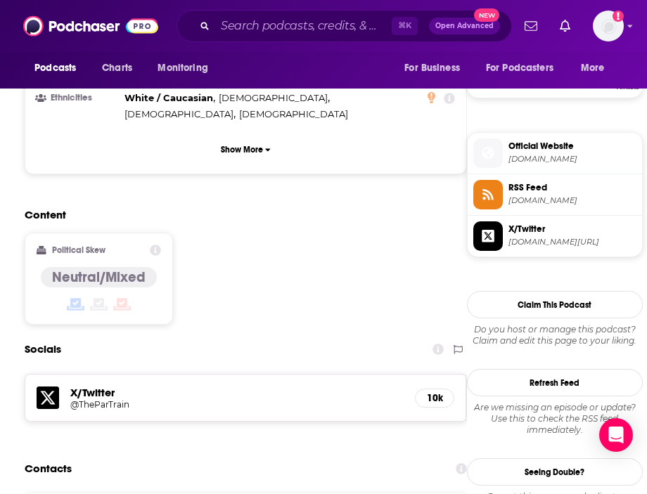
scroll to position [1069, 0]
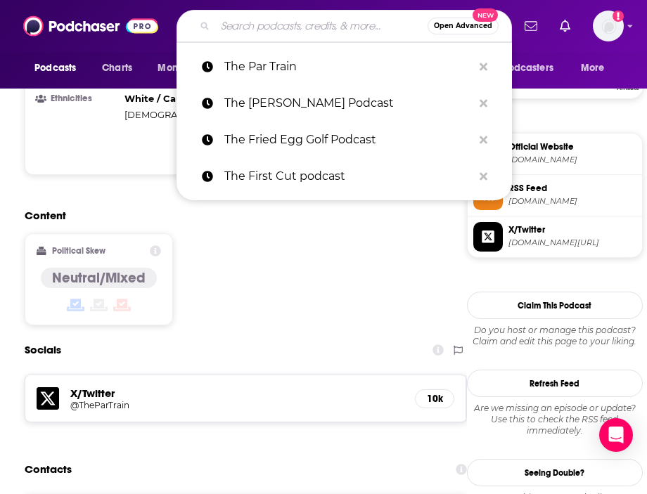
click at [241, 20] on input "Search podcasts, credits, & more..." at bounding box center [321, 26] width 212 height 22
paste input "The Rough Cut Golf Podcast"
type input "The Rough Cut Golf Podcast"
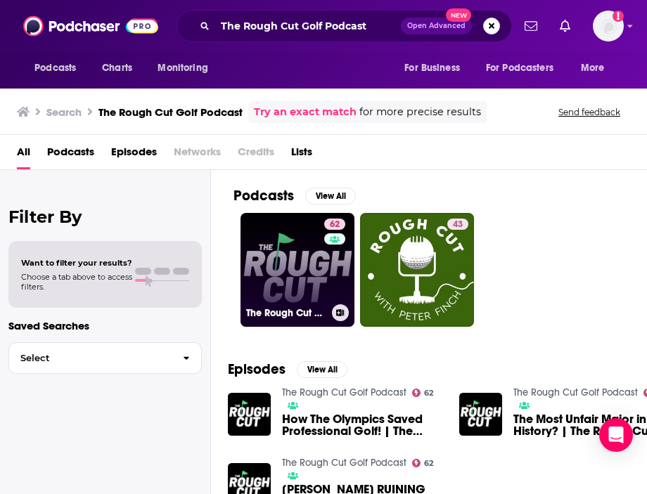
click at [282, 254] on link "62 The Rough Cut Golf Podcast" at bounding box center [297, 270] width 114 height 114
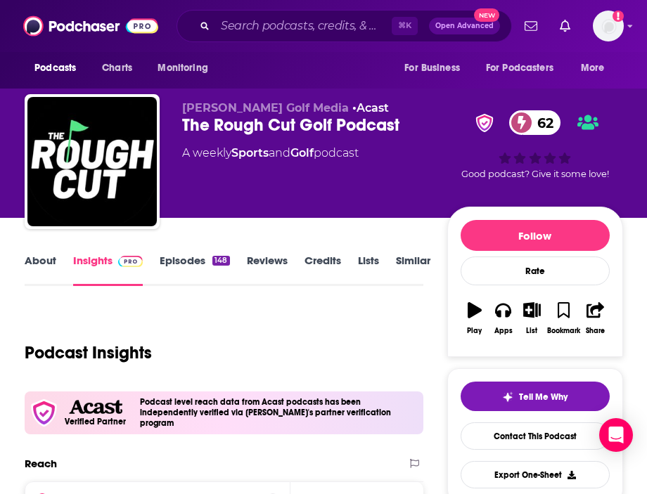
click at [43, 271] on link "About" at bounding box center [41, 270] width 32 height 32
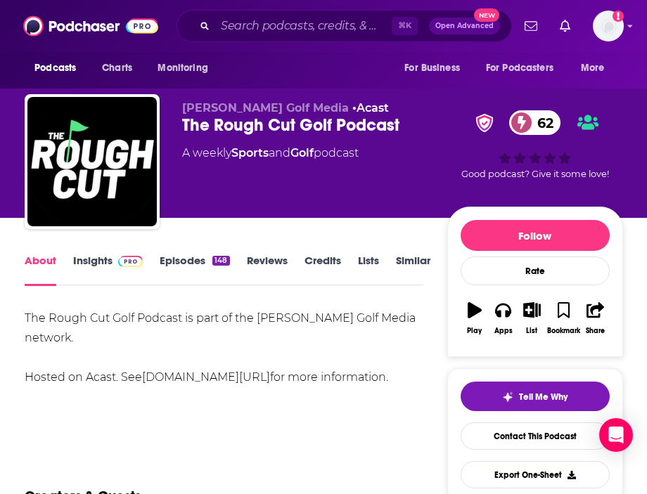
click at [83, 273] on link "Insights" at bounding box center [108, 270] width 70 height 32
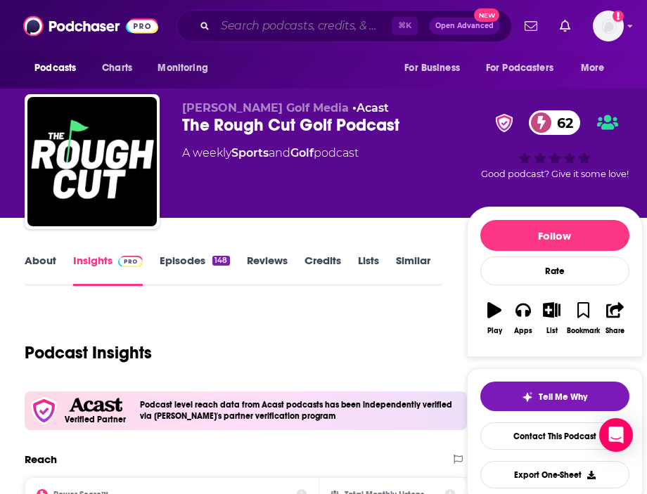
click at [297, 29] on input "Search podcasts, credits, & more..." at bounding box center [303, 26] width 176 height 22
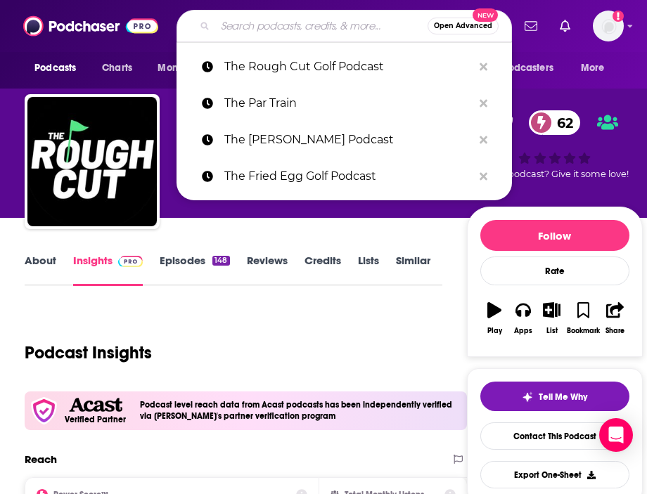
paste input "The Shotgun Start"
type input "The Shotgun Start"
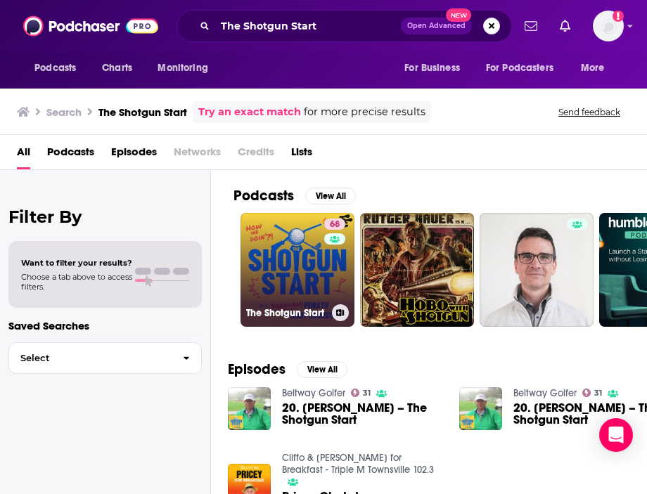
click at [301, 247] on link "68 The Shotgun Start" at bounding box center [297, 270] width 114 height 114
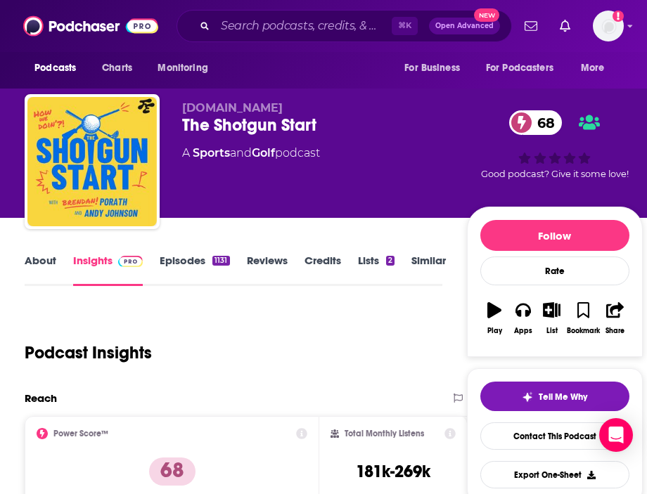
click at [36, 279] on link "About" at bounding box center [41, 270] width 32 height 32
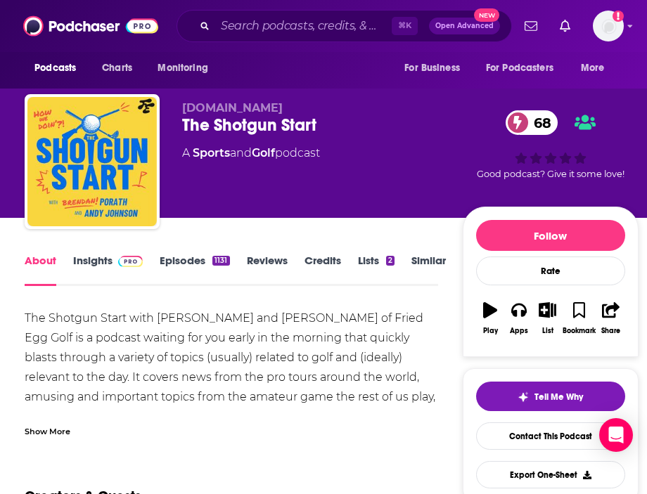
click at [63, 429] on div "Show More" at bounding box center [48, 430] width 46 height 13
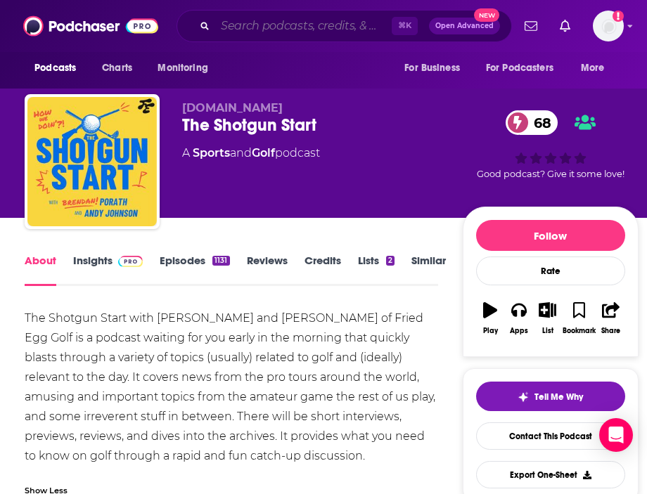
click at [279, 30] on input "Search podcasts, credits, & more..." at bounding box center [303, 26] width 176 height 22
paste input "Better Golf Academy"
type input "Better Golf Academy"
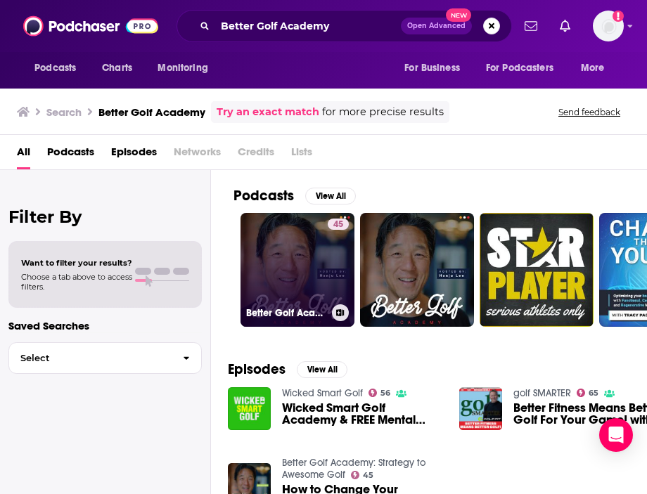
click at [309, 287] on link "45 Better Golf Academy: Strategy to Awesome Golf" at bounding box center [297, 270] width 114 height 114
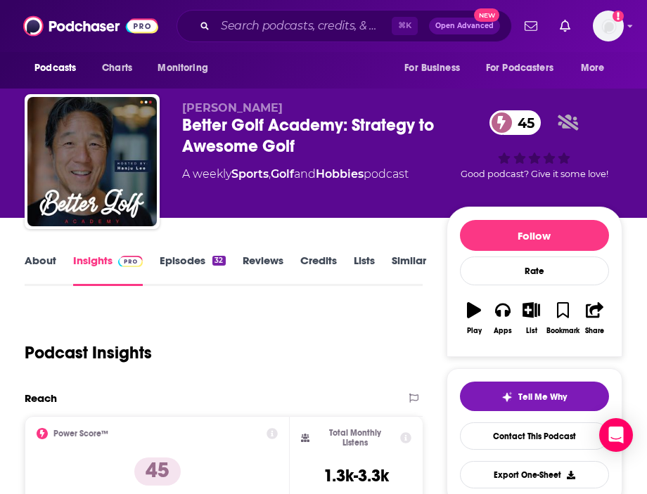
click at [28, 268] on link "About" at bounding box center [41, 270] width 32 height 32
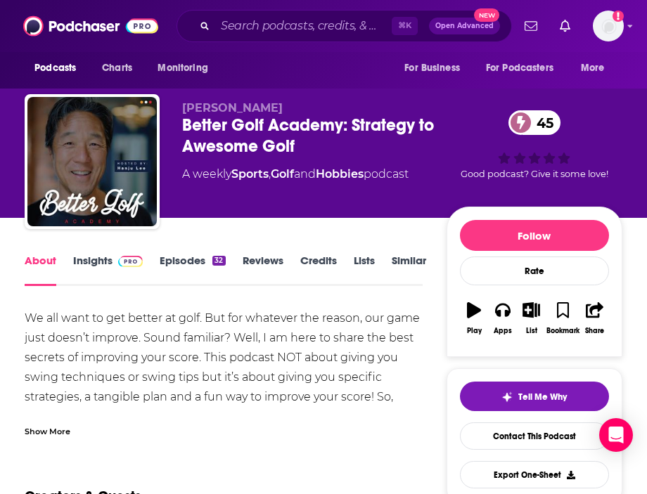
click at [62, 432] on div "Show More" at bounding box center [48, 430] width 46 height 13
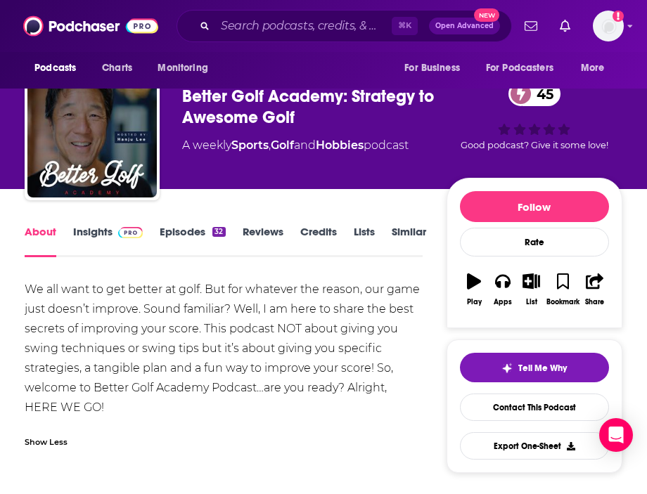
scroll to position [33, 0]
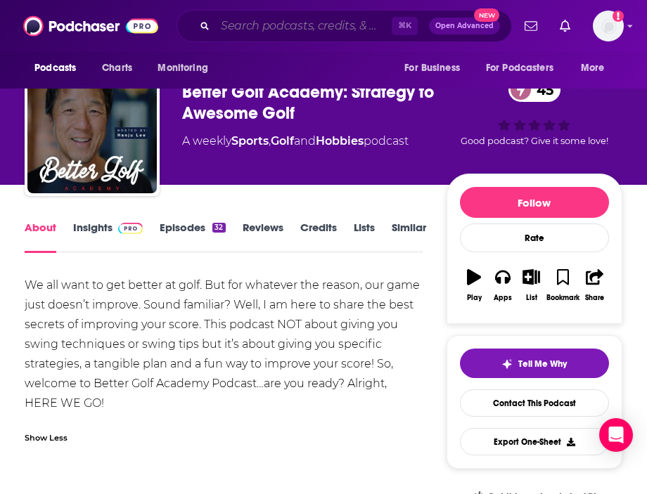
click at [286, 28] on input "Search podcasts, credits, & more..." at bounding box center [303, 26] width 176 height 22
paste input "Fit For Golf"
type input "Fit For Golf"
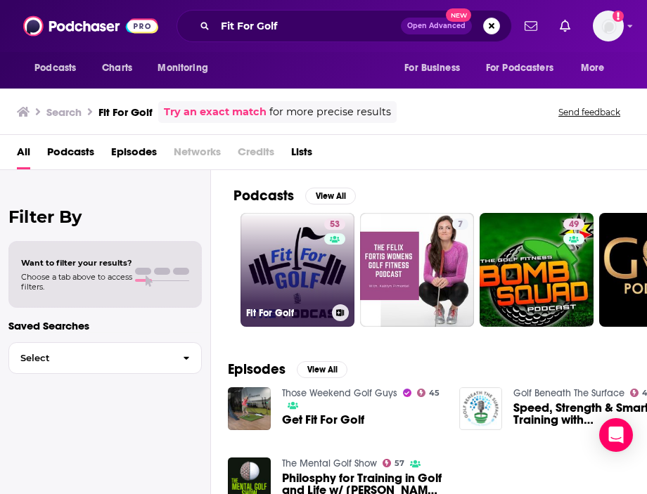
click at [286, 242] on link "53 Fit For Golf" at bounding box center [297, 270] width 114 height 114
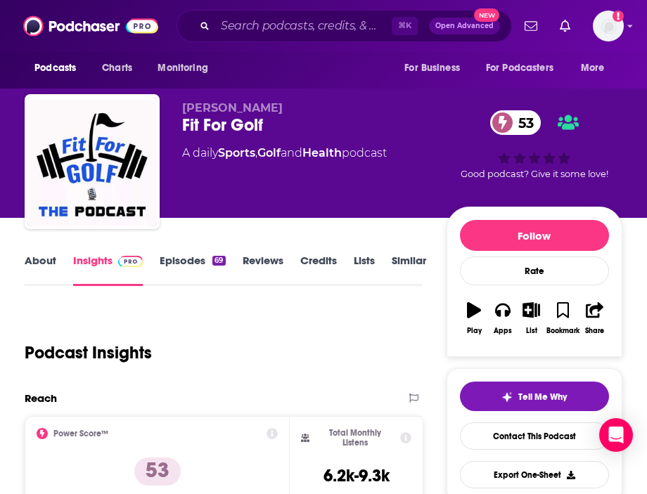
click at [39, 269] on link "About" at bounding box center [41, 270] width 32 height 32
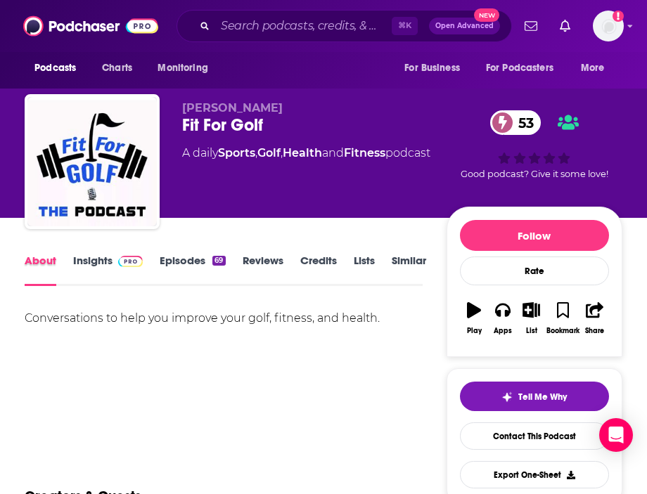
click at [63, 274] on div "About" at bounding box center [49, 270] width 48 height 32
click at [74, 259] on link "Insights" at bounding box center [108, 270] width 70 height 32
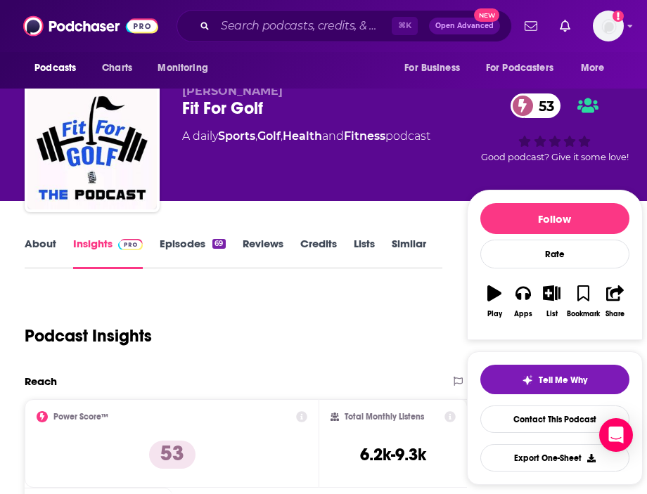
scroll to position [16, 0]
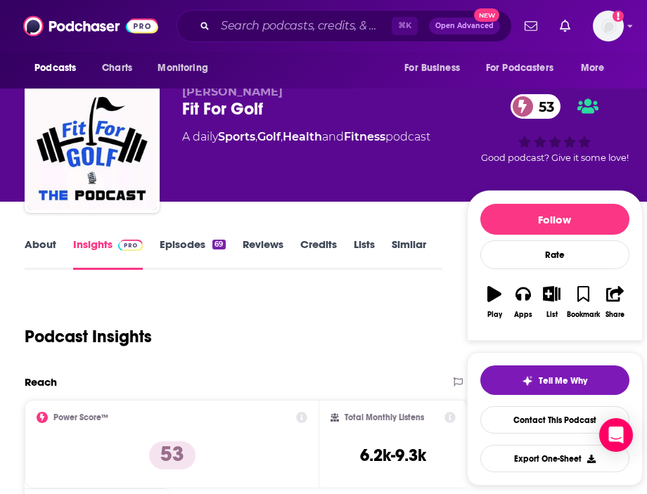
click at [250, 10] on div "⌘ K Open Advanced New" at bounding box center [343, 26] width 335 height 32
click at [250, 23] on input "Search podcasts, credits, & more..." at bounding box center [303, 26] width 176 height 22
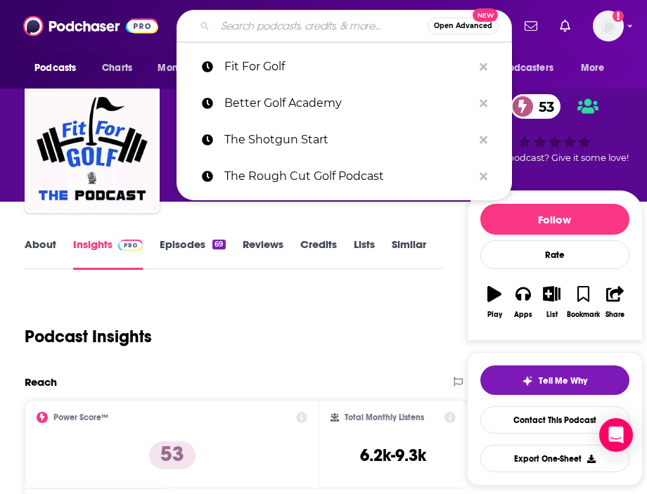
paste input "Hack It Out Golf"
type input "Hack It Out Golf"
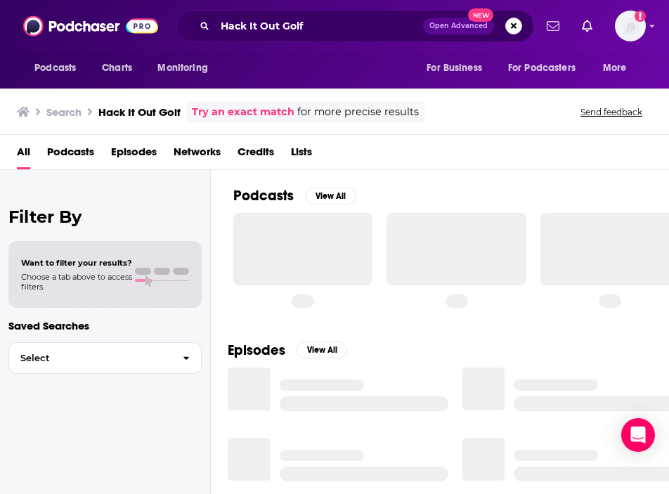
click at [290, 238] on div at bounding box center [302, 249] width 139 height 72
click at [254, 198] on h2 "Podcasts" at bounding box center [263, 196] width 60 height 18
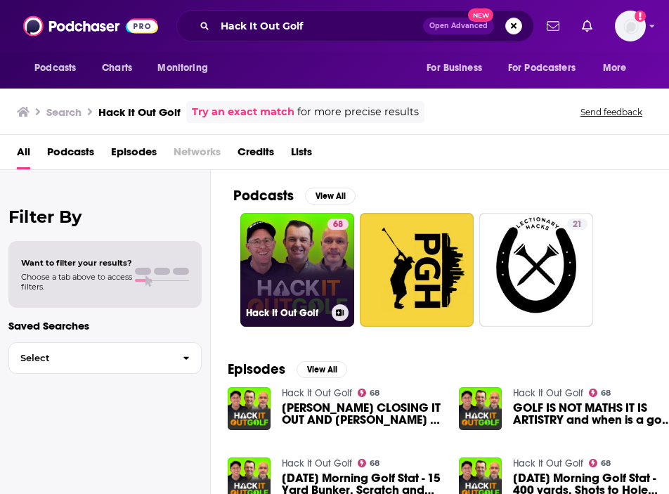
click at [262, 290] on link "68 Hack It Out Golf" at bounding box center [297, 270] width 114 height 114
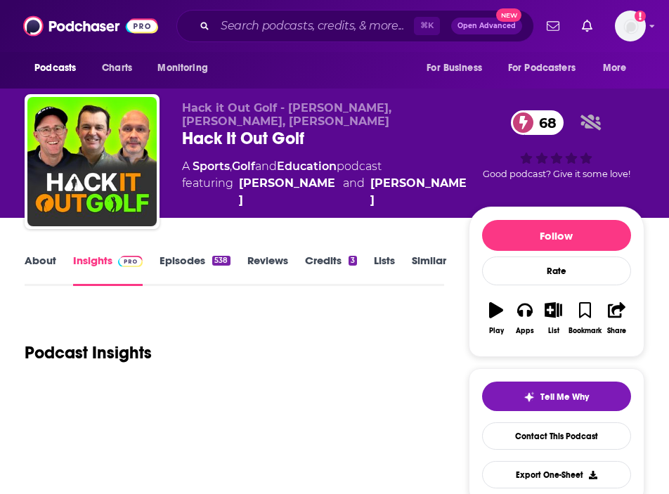
click at [40, 271] on link "About" at bounding box center [41, 270] width 32 height 32
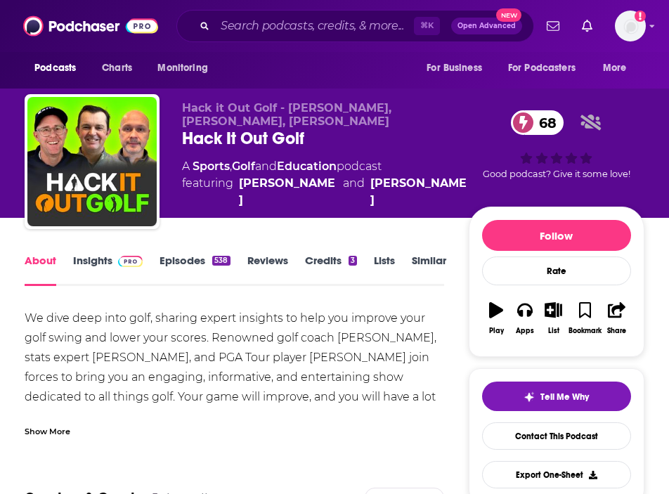
click at [47, 433] on div "Show More" at bounding box center [48, 430] width 46 height 13
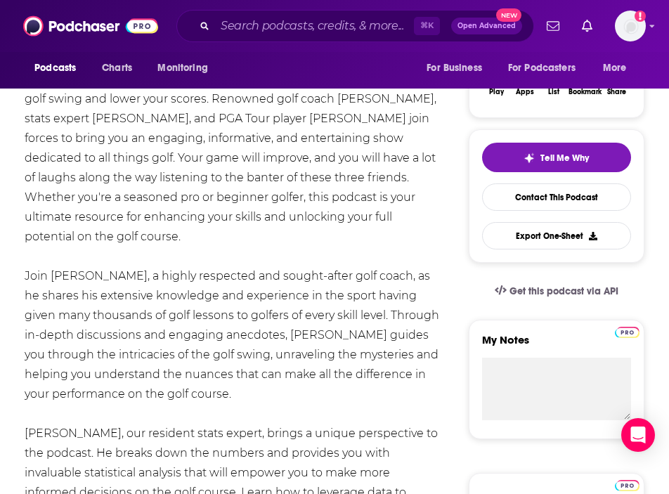
scroll to position [241, 0]
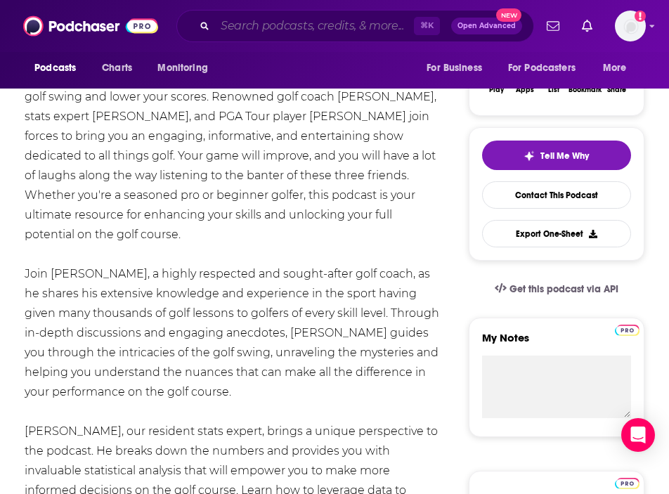
click at [320, 30] on input "Search podcasts, credits, & more..." at bounding box center [314, 26] width 199 height 22
paste input "Wicked Smart Golf"
type input "Wicked Smart Golf"
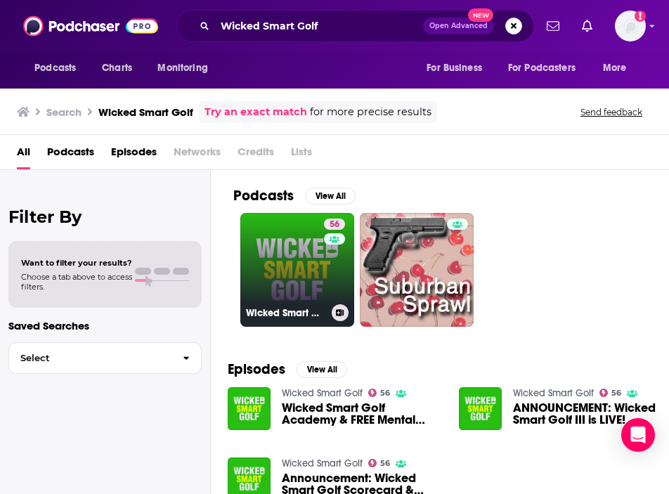
click at [278, 260] on link "56 Wicked Smart Golf" at bounding box center [297, 270] width 114 height 114
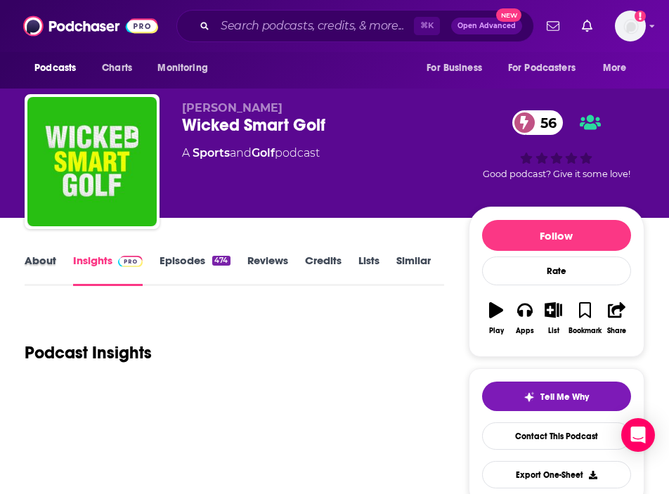
click at [61, 268] on div "About" at bounding box center [49, 270] width 48 height 32
click at [56, 267] on div "About" at bounding box center [49, 270] width 48 height 32
click at [39, 261] on link "About" at bounding box center [41, 270] width 32 height 32
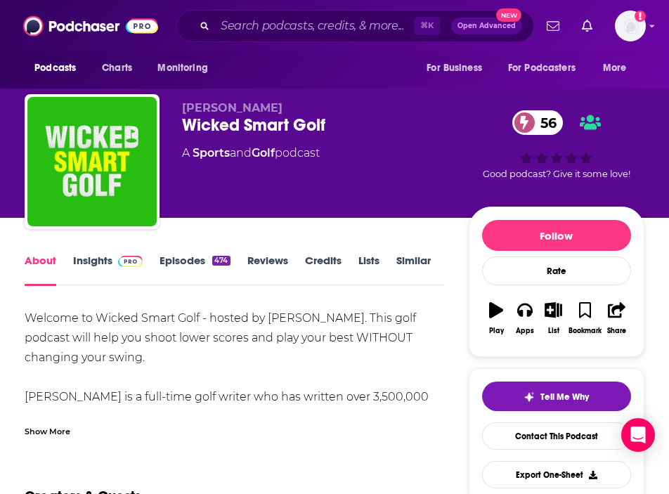
click at [26, 436] on div "Show More" at bounding box center [48, 430] width 46 height 13
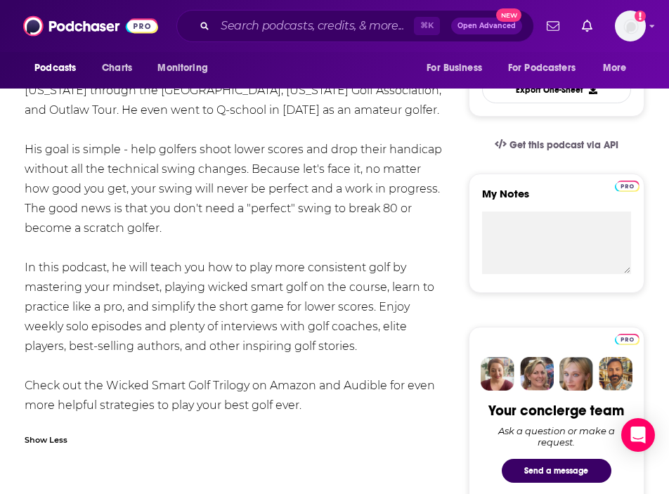
scroll to position [387, 0]
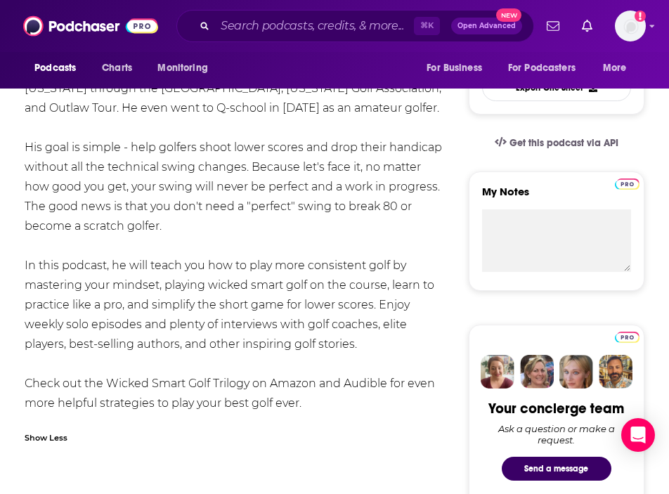
click at [269, 13] on div "⌘ K Open Advanced New" at bounding box center [355, 26] width 358 height 32
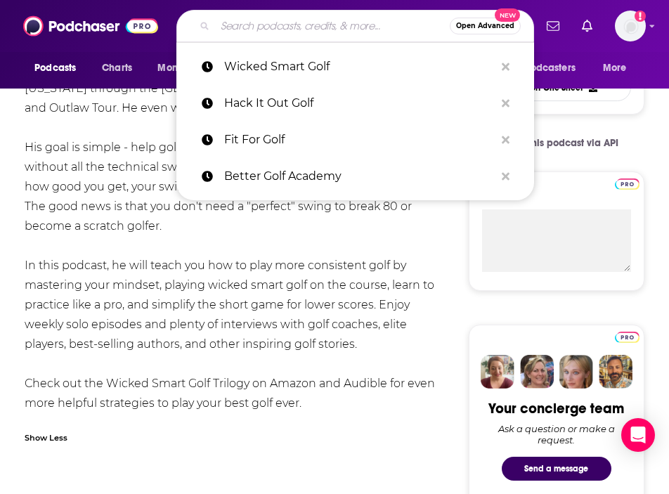
click at [268, 23] on input "Search podcasts, credits, & more..." at bounding box center [332, 26] width 235 height 22
paste input "Golf Weekly"
type input "Golf Weekly"
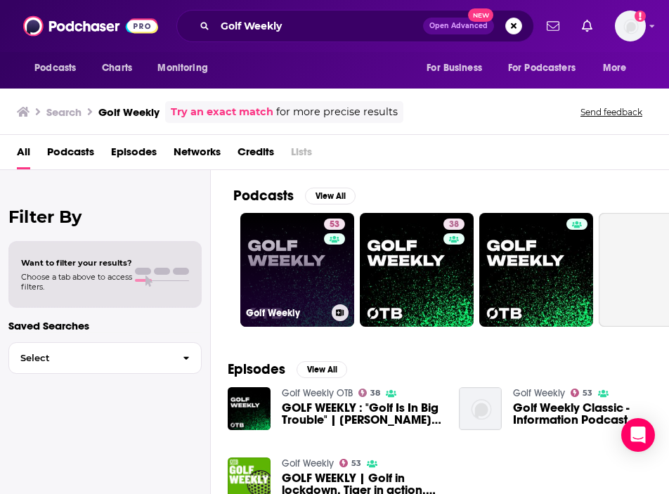
click at [287, 244] on link "53 Golf Weekly" at bounding box center [297, 270] width 114 height 114
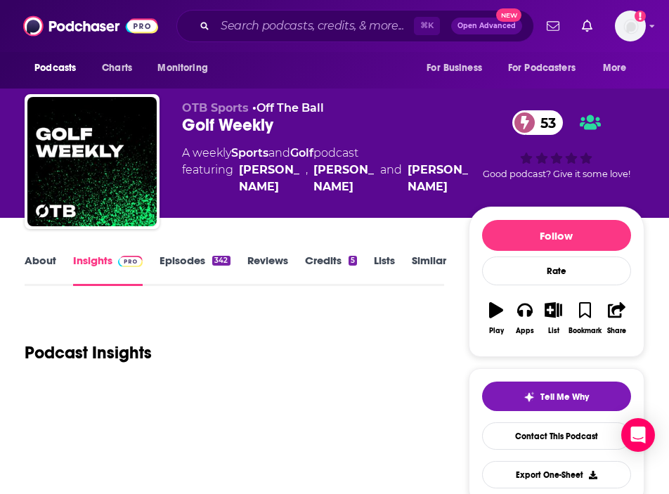
click at [32, 264] on link "About" at bounding box center [41, 270] width 32 height 32
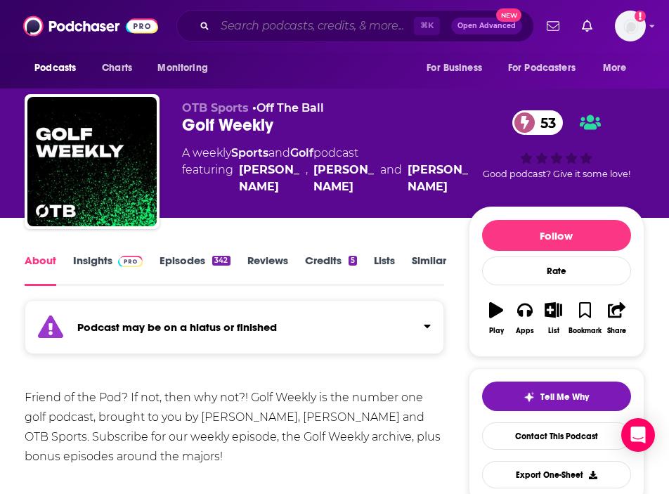
click at [372, 18] on input "Search podcasts, credits, & more..." at bounding box center [314, 26] width 199 height 22
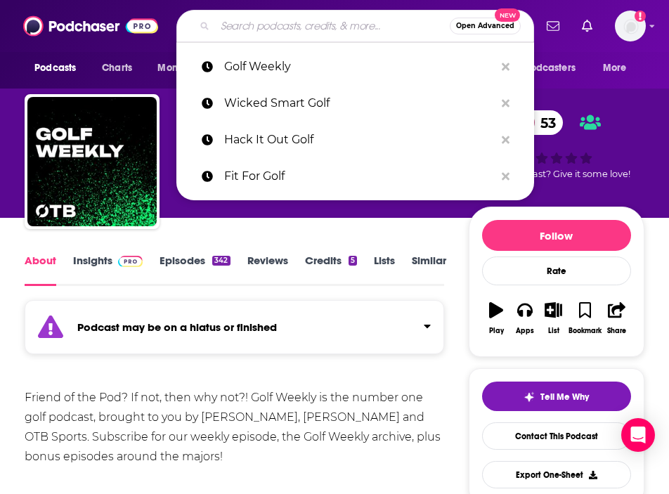
paste input "The Sweet Spot"
type input "The Sweet Spot"
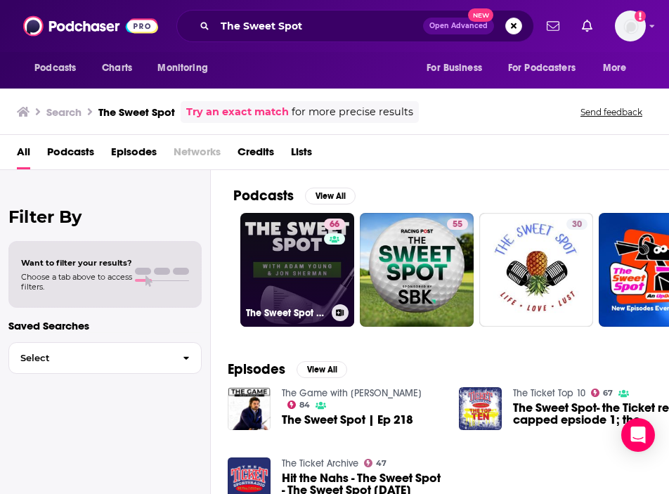
click at [308, 221] on link "66 The Sweet Spot - Golf Podcast" at bounding box center [297, 270] width 114 height 114
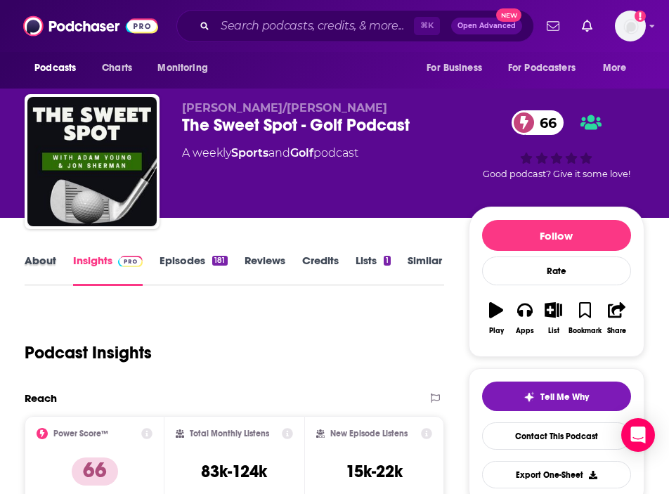
click at [60, 261] on div "About" at bounding box center [49, 270] width 48 height 32
click at [51, 261] on link "About" at bounding box center [41, 270] width 32 height 32
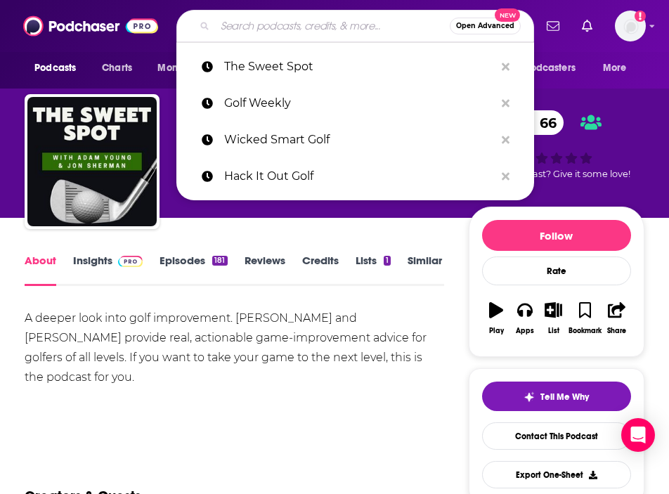
click at [268, 31] on input "Search podcasts, credits, & more..." at bounding box center [332, 26] width 235 height 22
paste input "No Putts Given"
type input "No Putts Given"
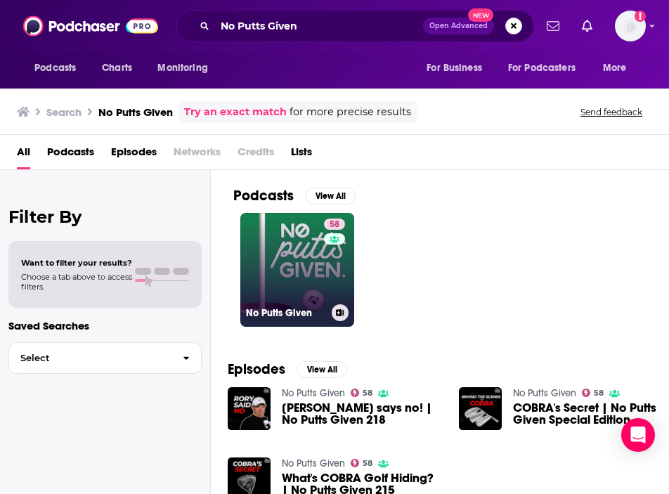
click at [281, 264] on link "58 No Putts Given" at bounding box center [297, 270] width 114 height 114
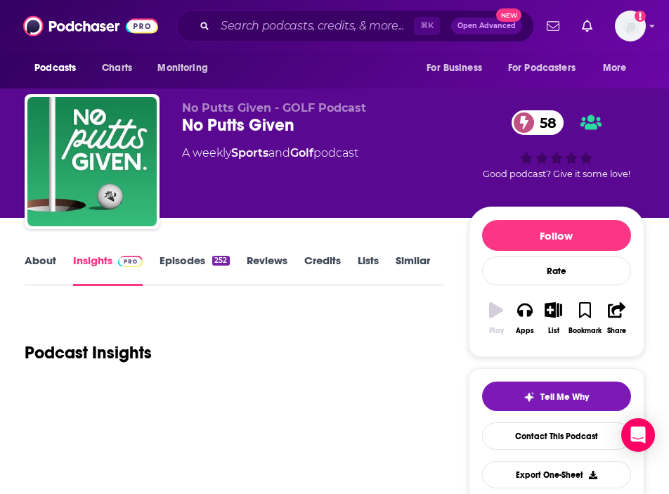
click at [41, 271] on link "About" at bounding box center [41, 270] width 32 height 32
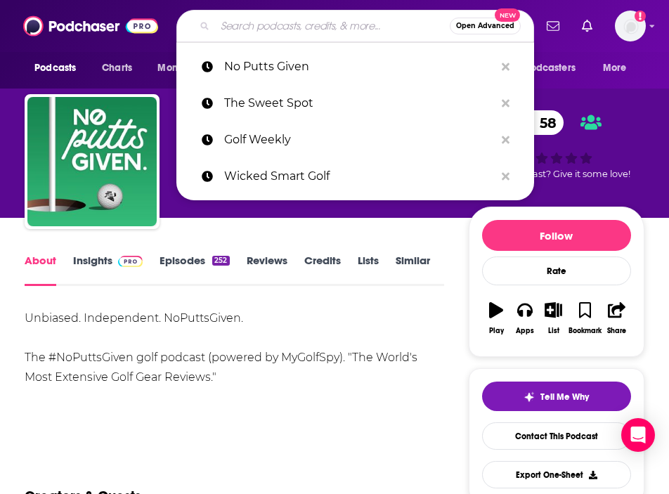
click at [247, 23] on input "Search podcasts, credits, & more..." at bounding box center [332, 26] width 235 height 22
paste input "On the Mark Golf Podcast"
type input "On the Mark Golf Podcast"
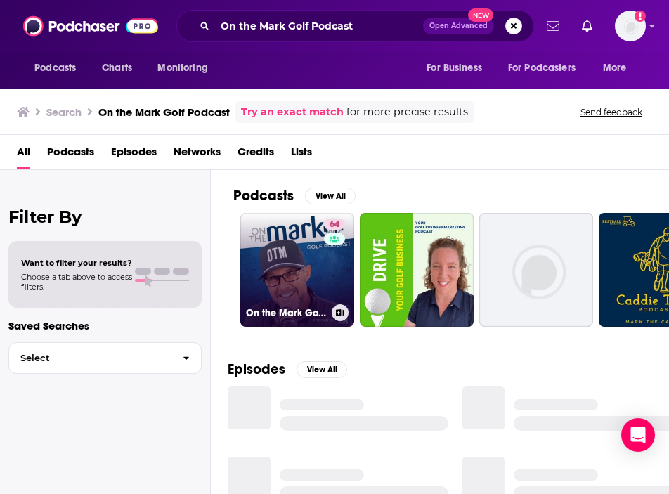
click at [280, 236] on link "64 On the Mark Golf Podcast" at bounding box center [297, 270] width 114 height 114
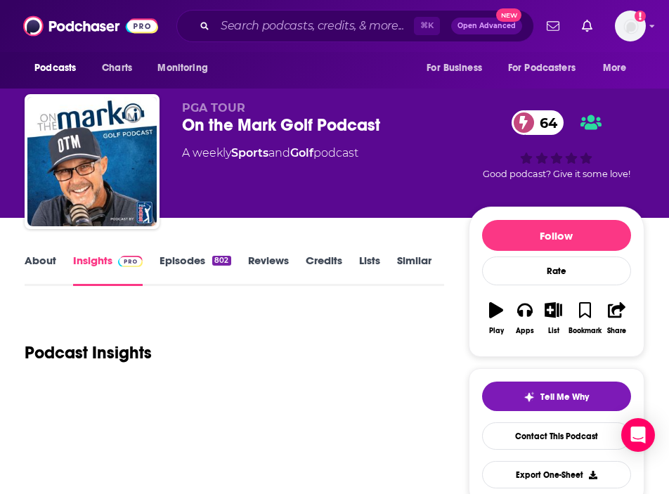
click at [50, 258] on link "About" at bounding box center [41, 270] width 32 height 32
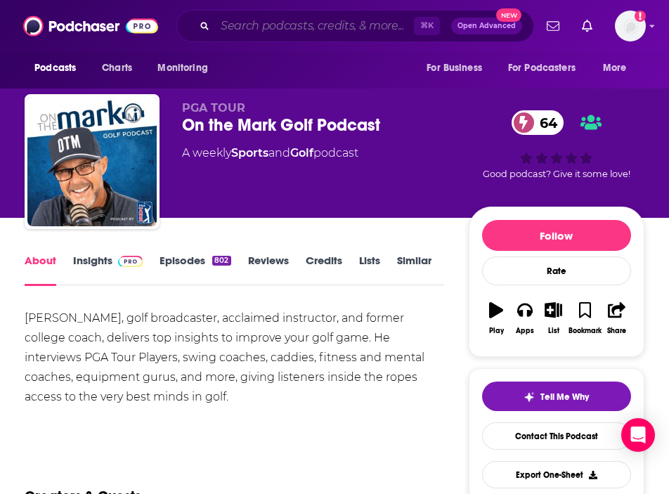
click at [290, 26] on input "Search podcasts, credits, & more..." at bounding box center [314, 26] width 199 height 22
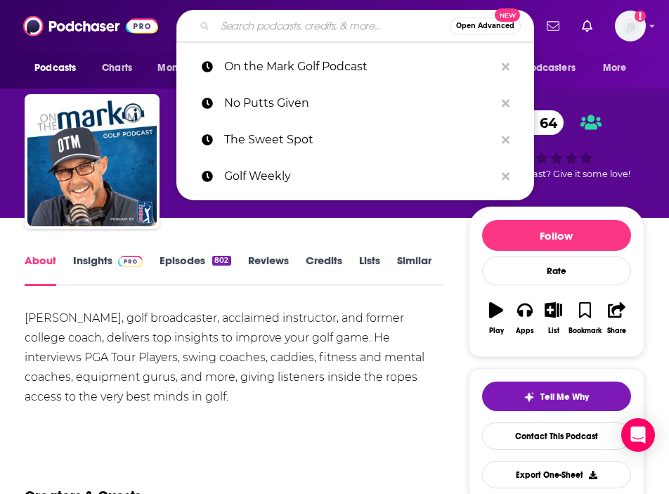
paste input "The Golf Intervention"
type input "The Golf Intervention"
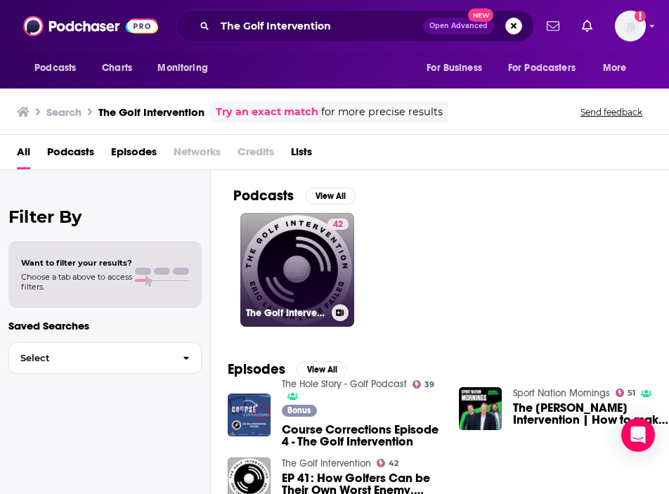
click at [281, 219] on link "42 The Golf Intervention" at bounding box center [297, 270] width 114 height 114
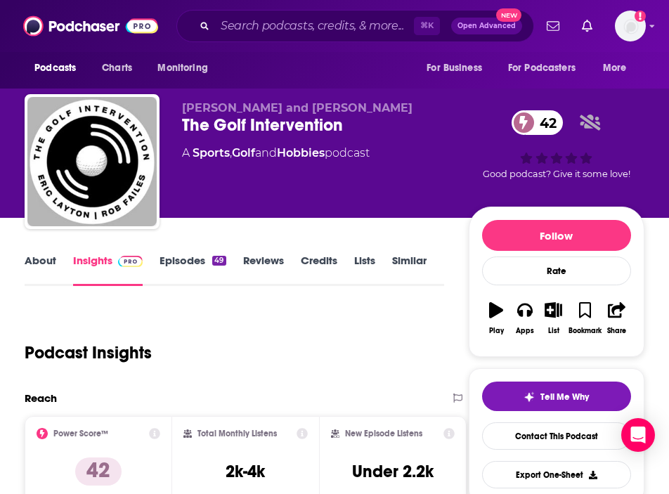
click at [37, 261] on link "About" at bounding box center [41, 270] width 32 height 32
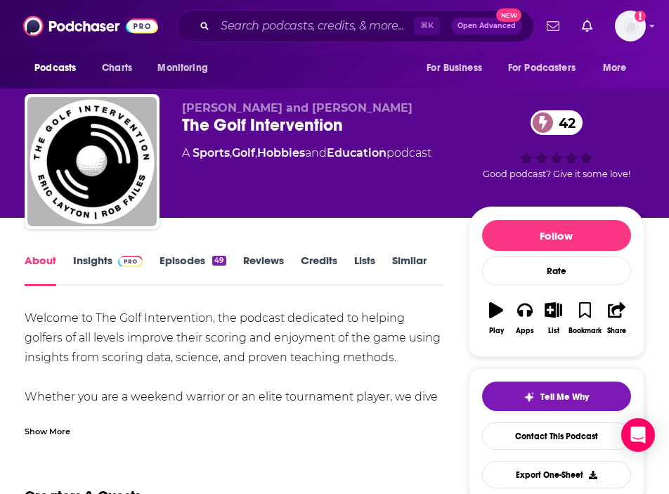
click at [48, 430] on div "Show More" at bounding box center [48, 430] width 46 height 13
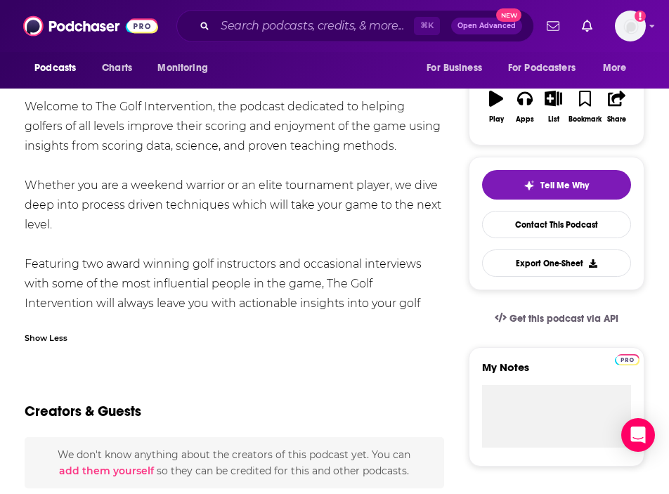
scroll to position [214, 0]
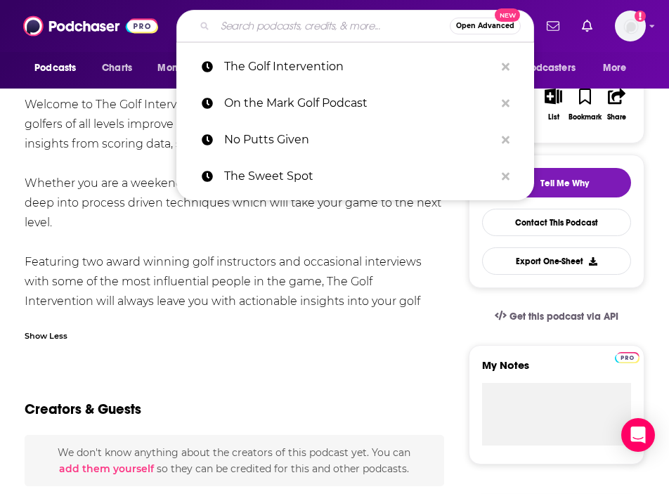
click at [294, 34] on input "Search podcasts, credits, & more..." at bounding box center [332, 26] width 235 height 22
paste input "Goforth and Golf Podcast"
type input "Goforth and Golf Podcast"
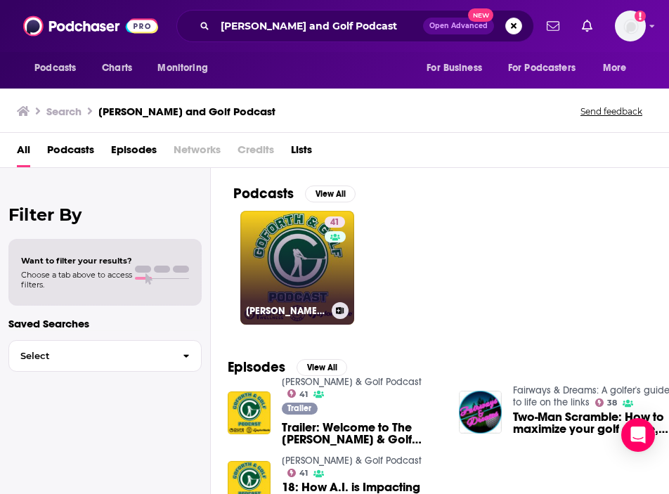
click at [296, 246] on link "41 Goforth & Golf Podcast" at bounding box center [297, 268] width 114 height 114
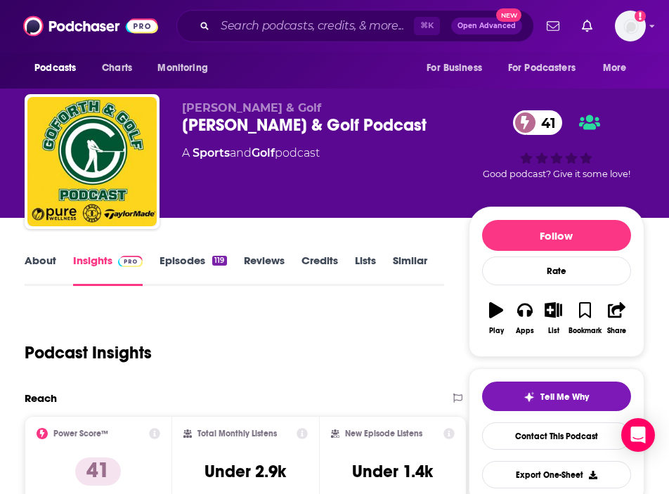
click at [28, 260] on link "About" at bounding box center [41, 270] width 32 height 32
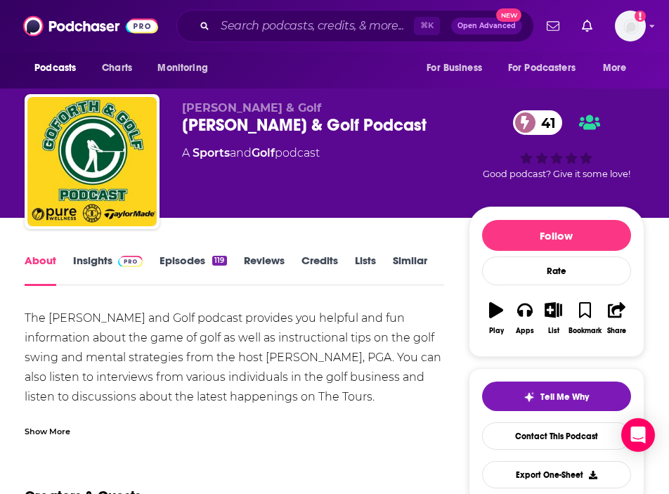
click at [37, 428] on div "Show More" at bounding box center [48, 430] width 46 height 13
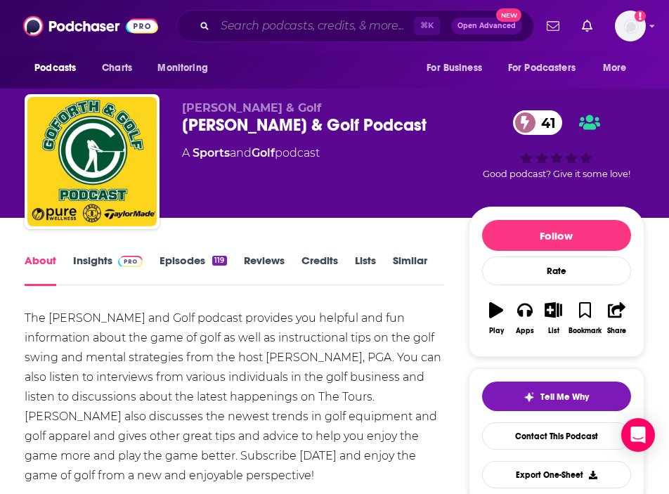
click at [271, 31] on input "Search podcasts, credits, & more..." at bounding box center [314, 26] width 199 height 22
paste input "The bunkered golf Podcast"
type input "The bunkered golf Podcast"
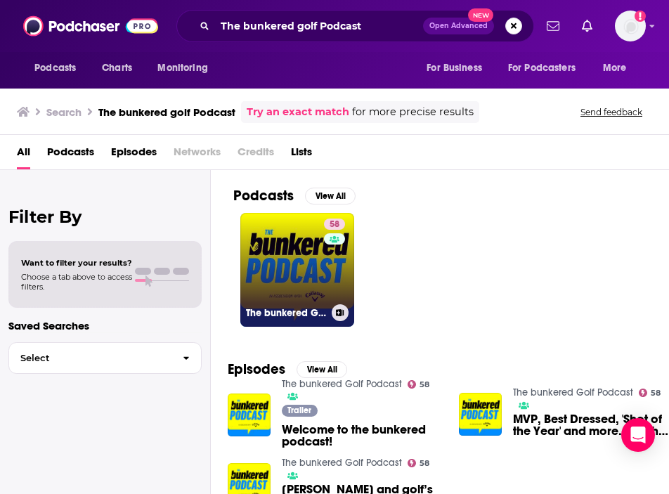
click at [296, 254] on link "58 The bunkered Golf Podcast" at bounding box center [297, 270] width 114 height 114
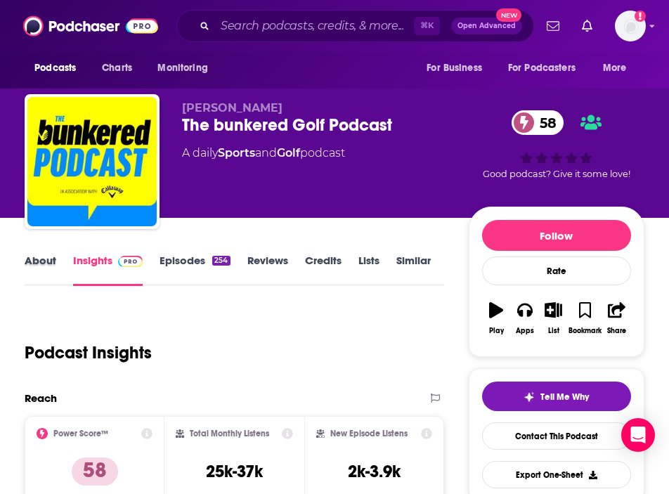
click at [58, 266] on div "About" at bounding box center [49, 270] width 48 height 32
click at [48, 266] on link "About" at bounding box center [41, 270] width 32 height 32
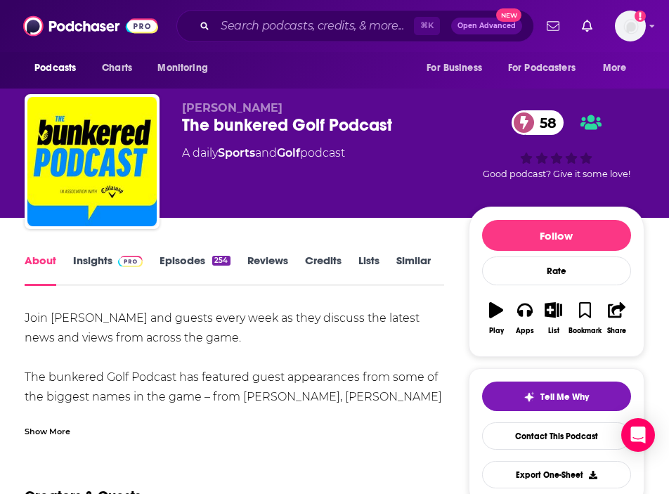
click at [93, 266] on link "Insights" at bounding box center [108, 270] width 70 height 32
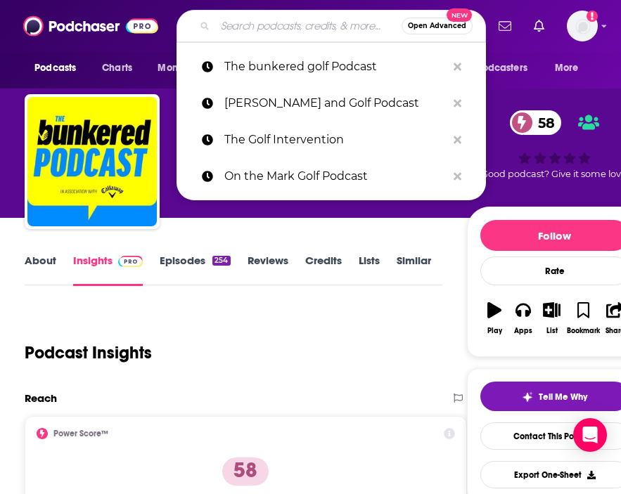
click at [317, 21] on input "Search podcasts, credits, & more..." at bounding box center [308, 26] width 186 height 22
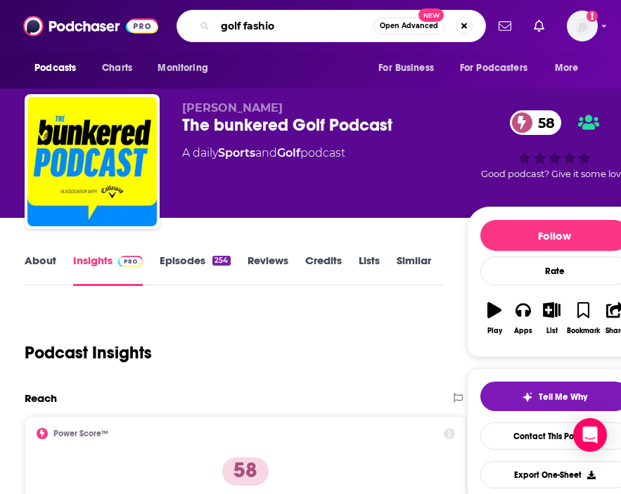
type input "golf fashion"
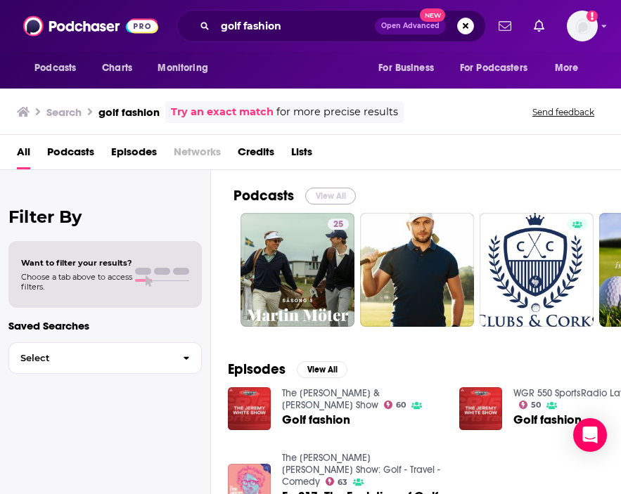
click at [337, 199] on button "View All" at bounding box center [330, 196] width 51 height 17
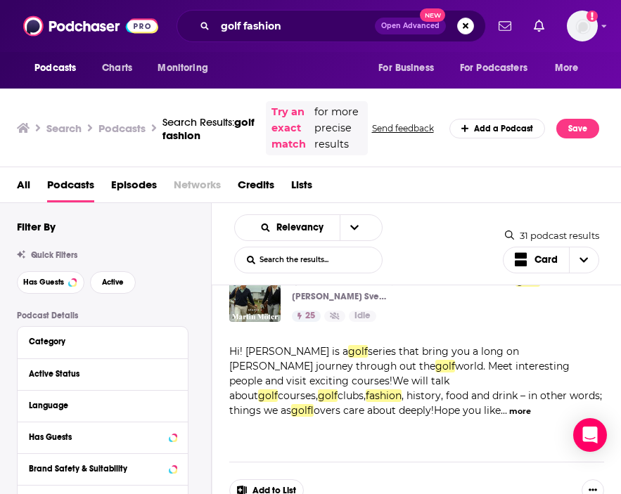
scroll to position [50, 0]
click at [509, 417] on button "more" at bounding box center [520, 411] width 22 height 12
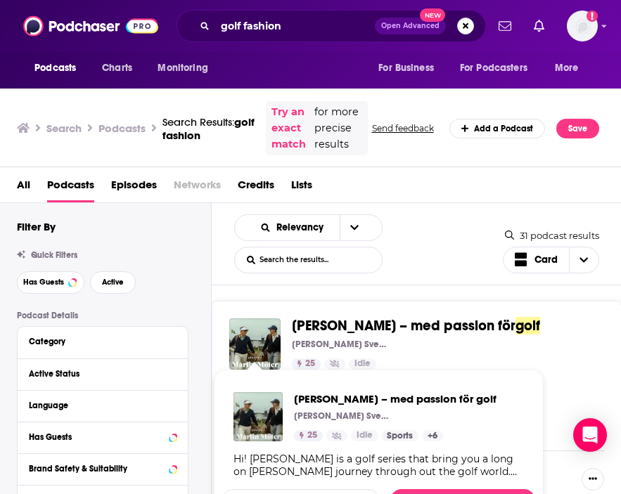
scroll to position [0, 0]
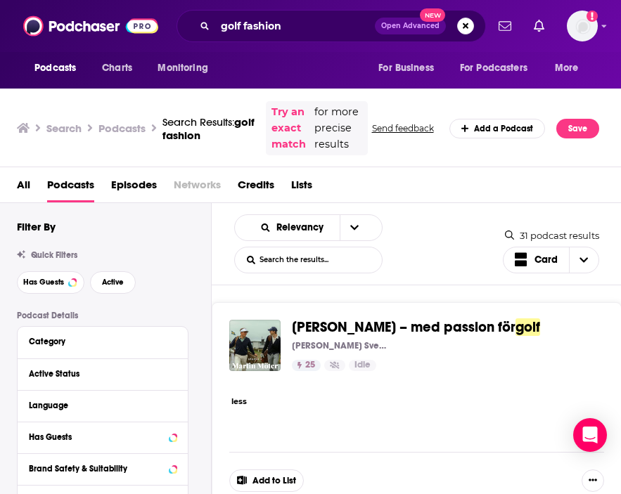
click at [353, 336] on span "Martin Möter – med passion för" at bounding box center [403, 327] width 223 height 18
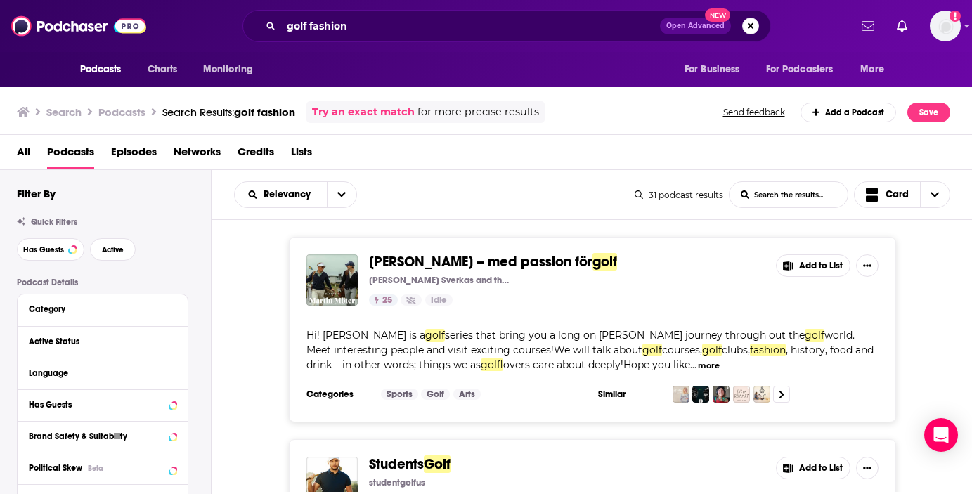
click at [74, 155] on span "Podcasts" at bounding box center [70, 155] width 47 height 29
click at [11, 154] on div "All Podcasts Episodes Networks Credits Lists" at bounding box center [486, 152] width 973 height 35
click at [27, 152] on span "All" at bounding box center [23, 155] width 13 height 29
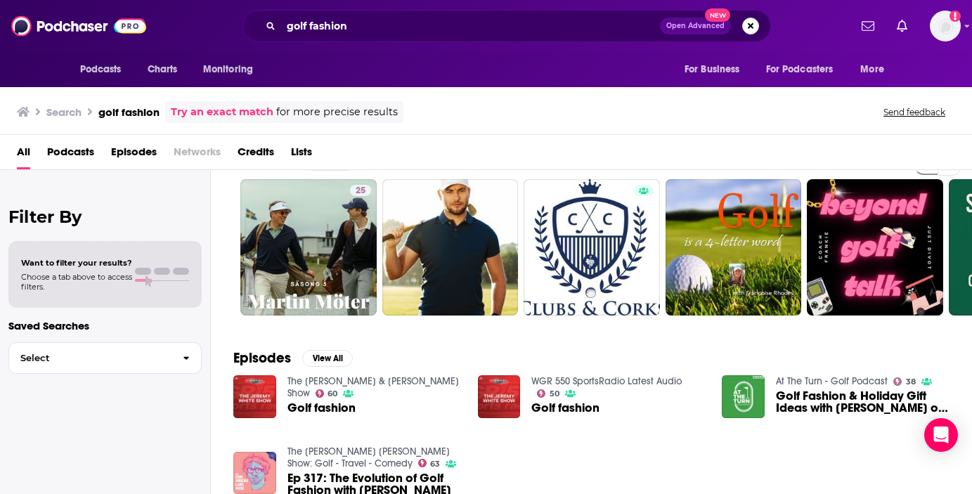
scroll to position [53, 0]
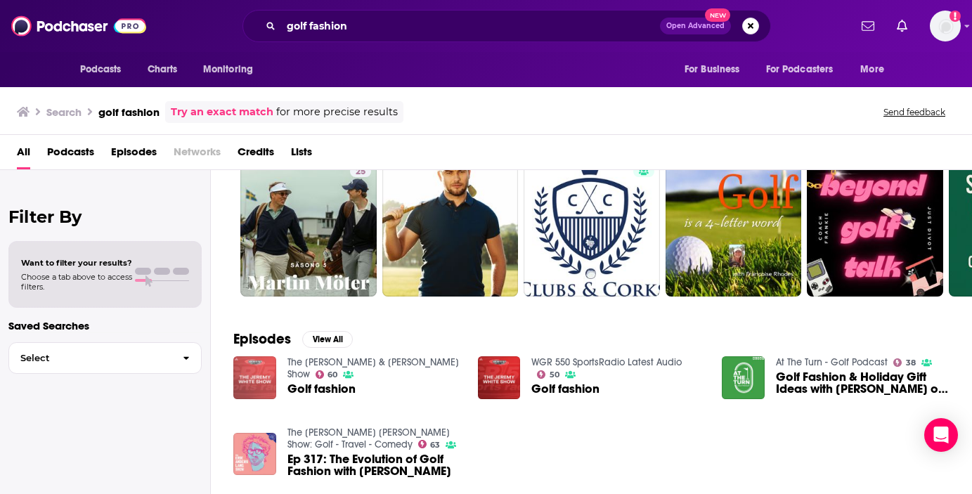
click at [252, 379] on img "Golf fashion" at bounding box center [254, 377] width 43 height 43
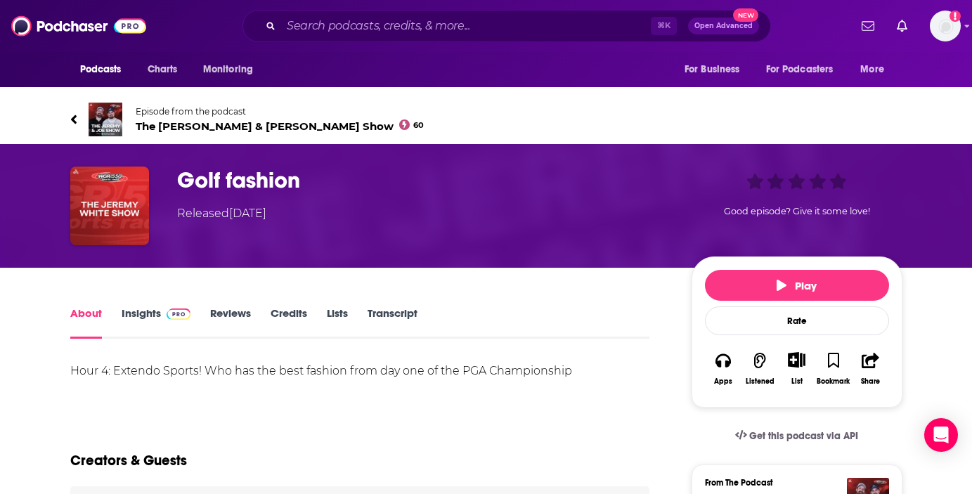
drag, startPoint x: 124, startPoint y: 311, endPoint x: 137, endPoint y: 297, distance: 19.4
click at [100, 231] on img "Golf fashion" at bounding box center [109, 206] width 79 height 79
click at [183, 129] on span "The Jeremy & Joe Show 60" at bounding box center [280, 125] width 289 height 13
click at [74, 115] on icon at bounding box center [73, 119] width 6 height 9
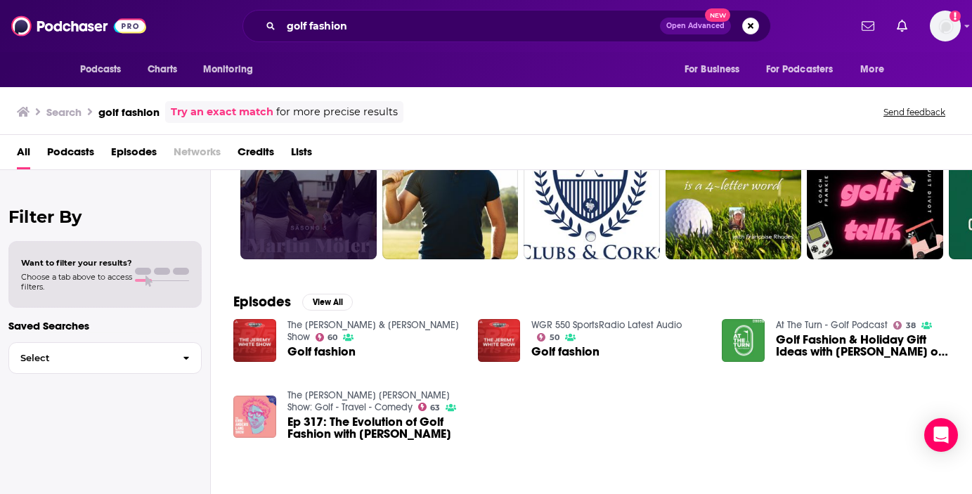
scroll to position [93, 0]
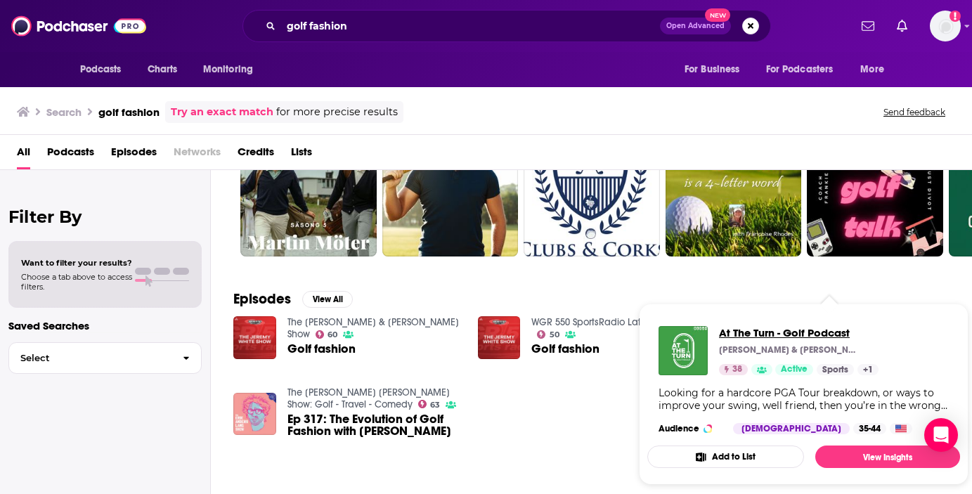
click at [668, 332] on span "At The Turn - Golf Podcast" at bounding box center [799, 332] width 160 height 13
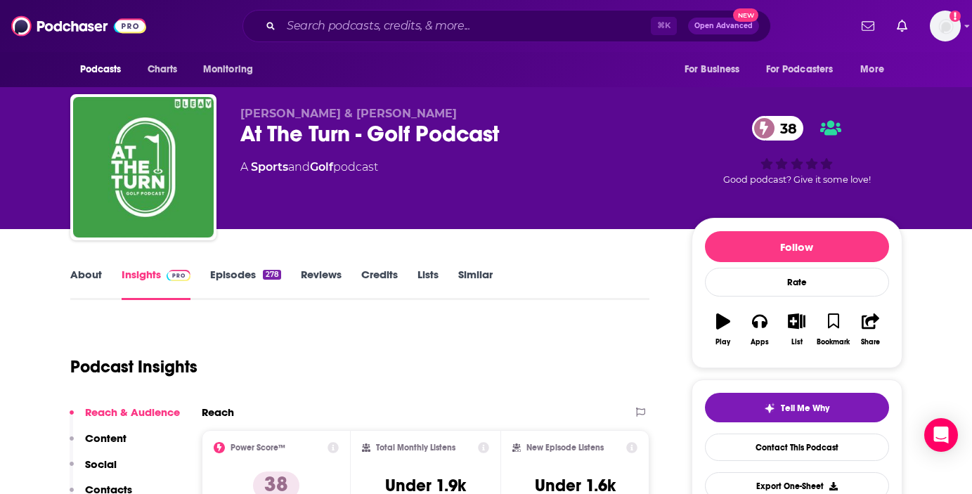
click at [78, 280] on link "About" at bounding box center [86, 284] width 32 height 32
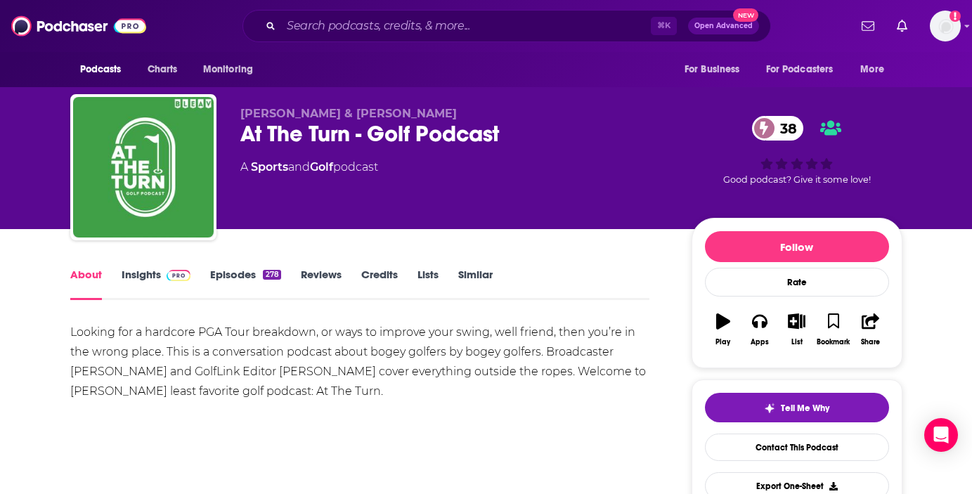
click at [125, 271] on link "Insights" at bounding box center [157, 284] width 70 height 32
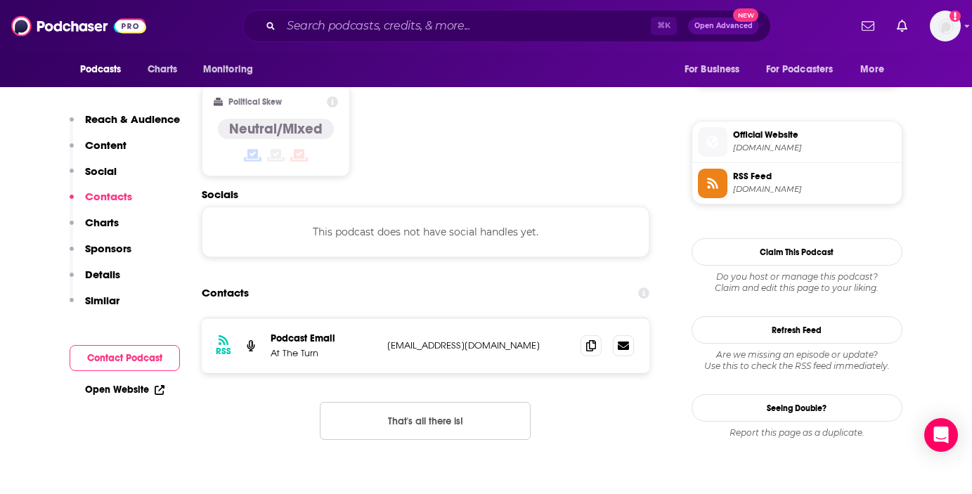
scroll to position [1117, 0]
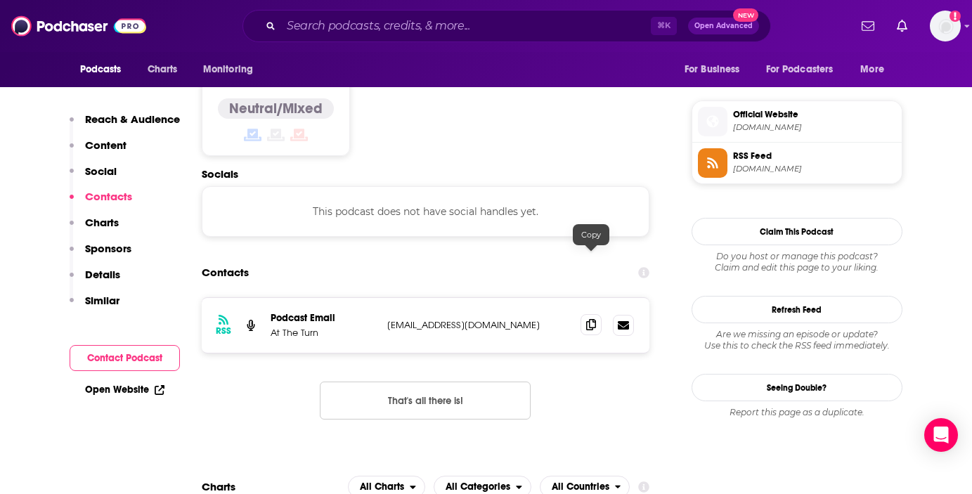
click at [591, 319] on icon at bounding box center [591, 324] width 10 height 11
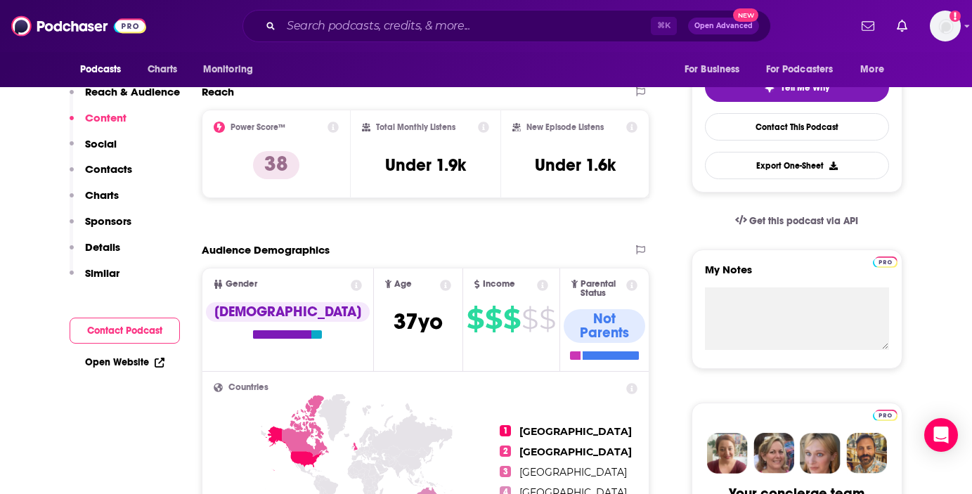
scroll to position [0, 0]
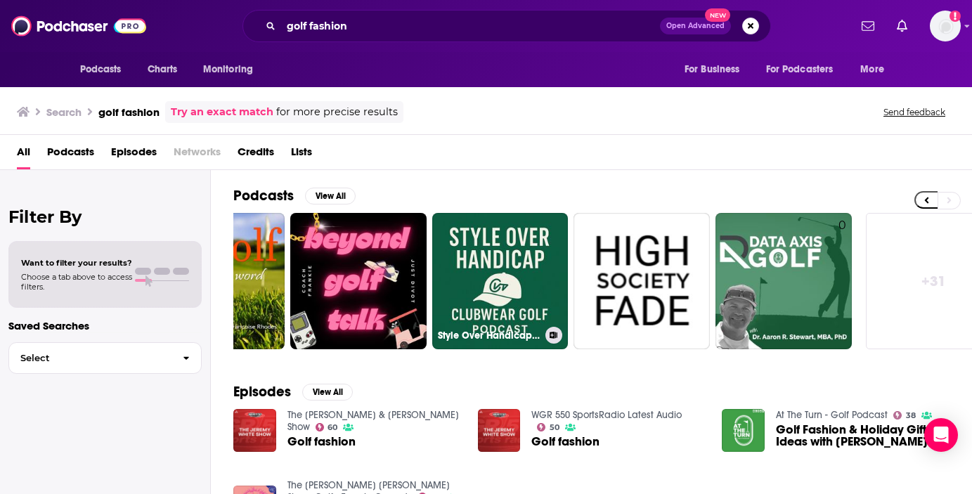
scroll to position [0, 552]
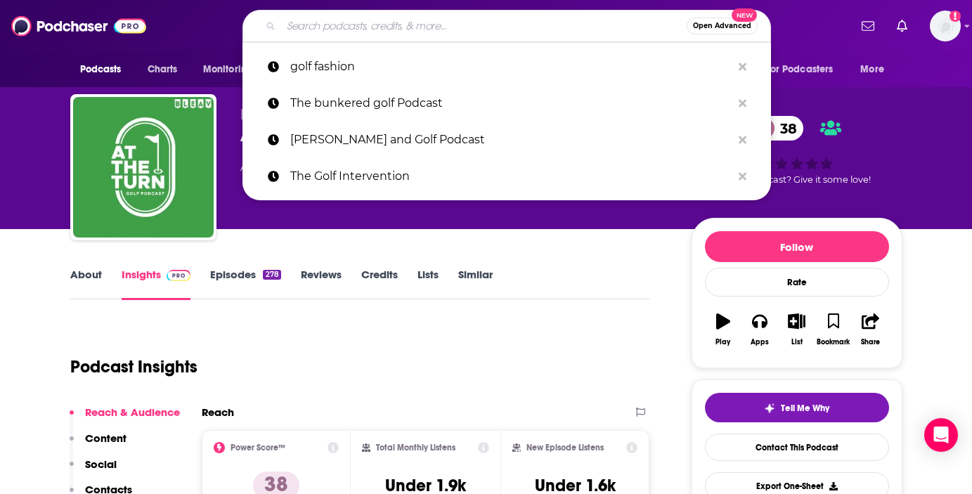
click at [318, 30] on input "Search podcasts, credits, & more..." at bounding box center [484, 26] width 406 height 22
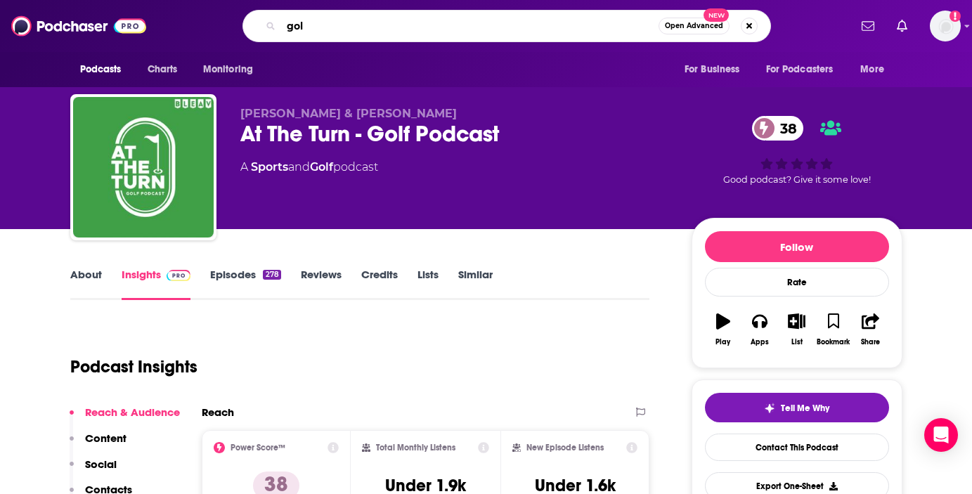
type input "golf"
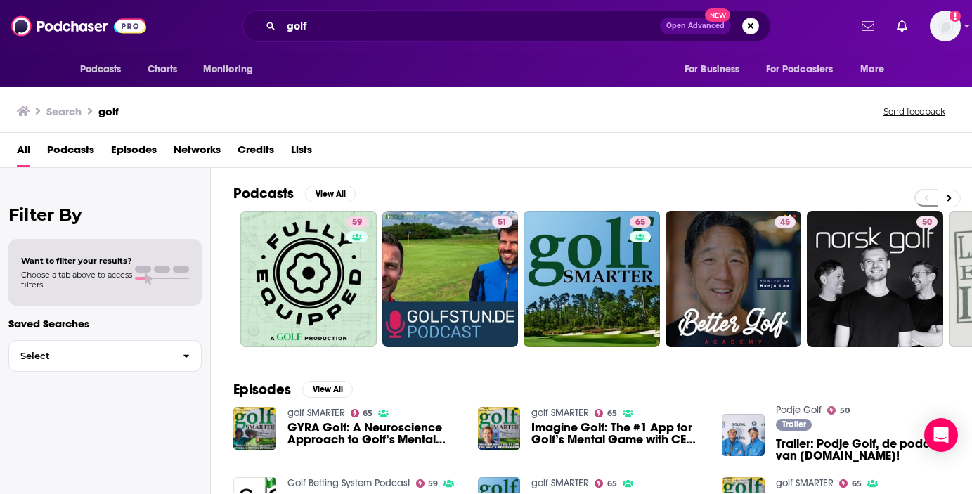
click at [86, 151] on span "Podcasts" at bounding box center [70, 152] width 47 height 29
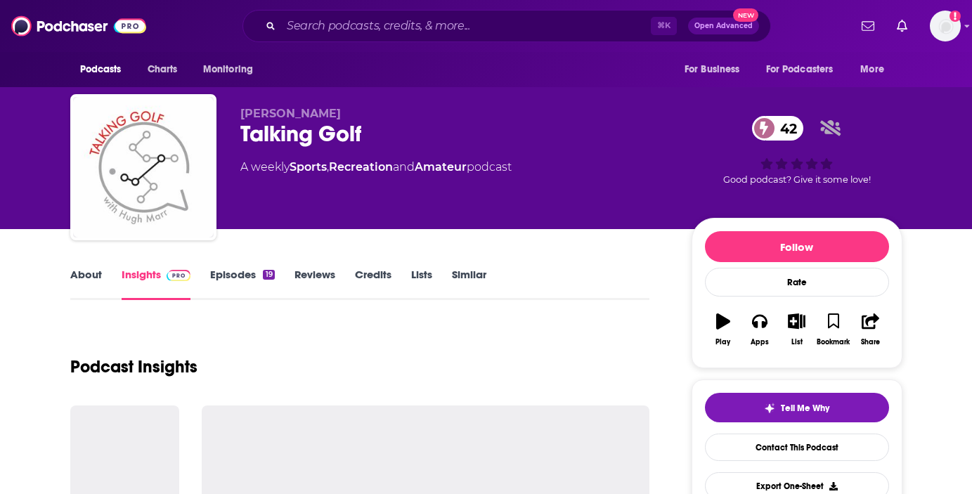
click at [98, 280] on link "About" at bounding box center [86, 284] width 32 height 32
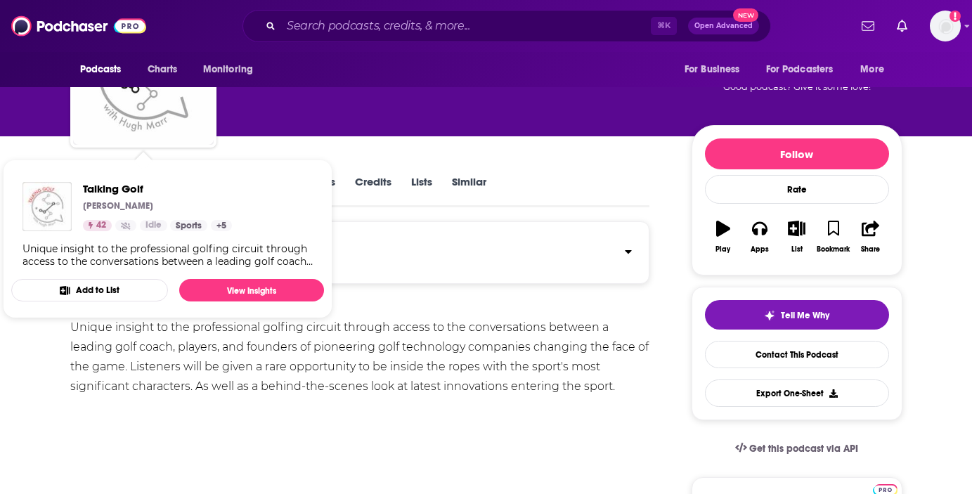
scroll to position [93, 0]
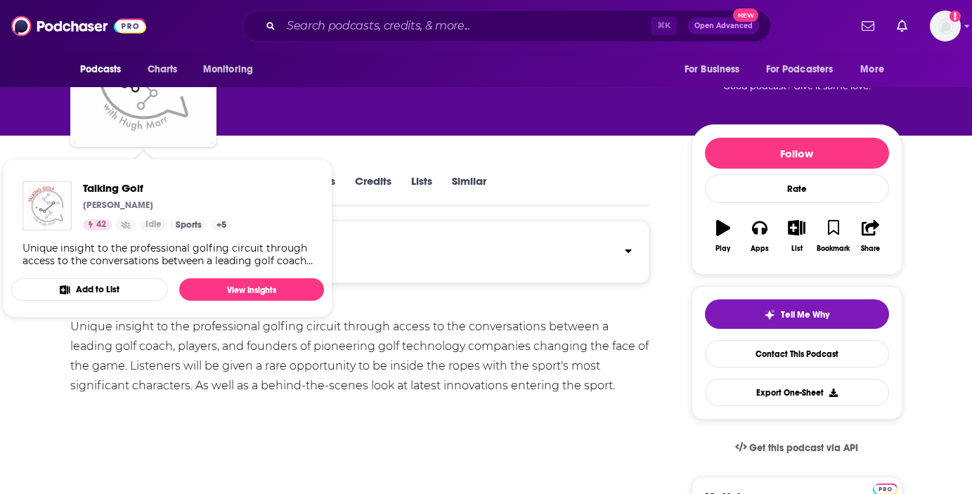
click at [429, 233] on div "Podcast may be on a hiatus or finished" at bounding box center [360, 252] width 580 height 63
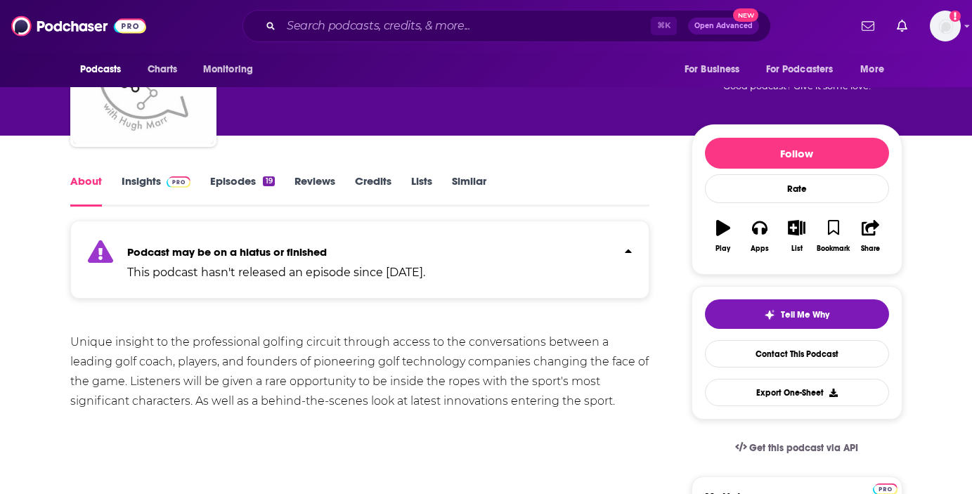
click at [163, 194] on link "Insights" at bounding box center [157, 190] width 70 height 32
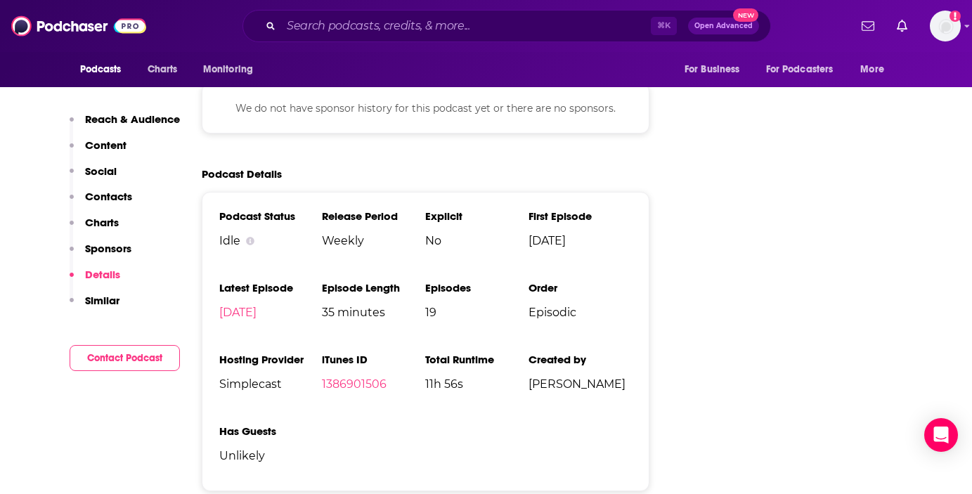
scroll to position [1522, 0]
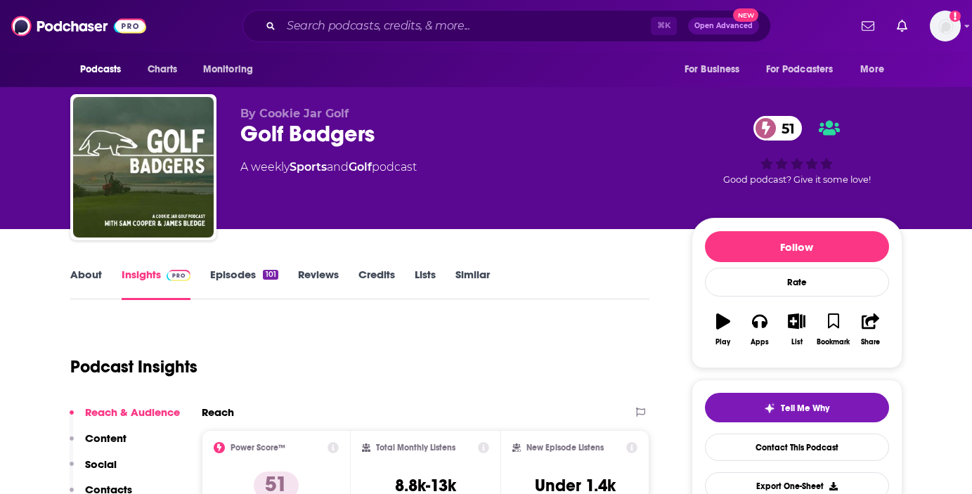
click at [100, 278] on link "About" at bounding box center [86, 284] width 32 height 32
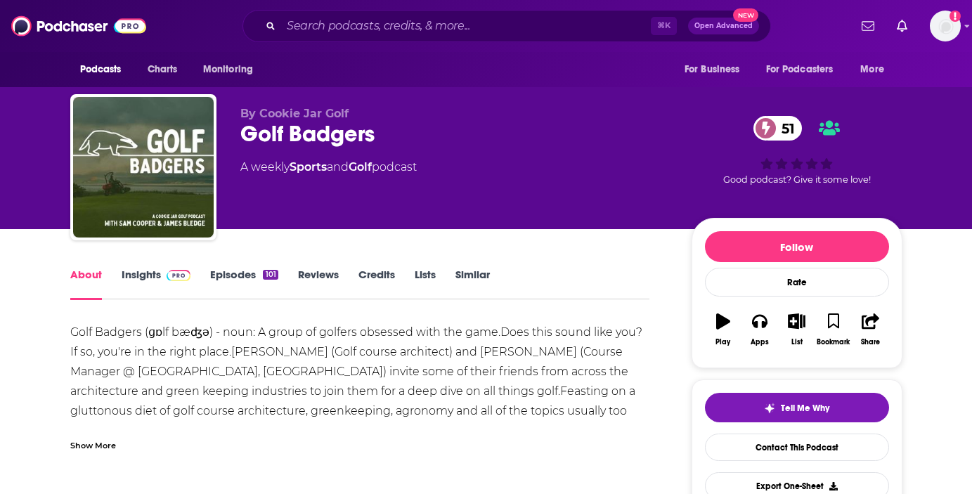
click at [82, 431] on div "Show More" at bounding box center [360, 440] width 580 height 24
